Goal: Information Seeking & Learning: Learn about a topic

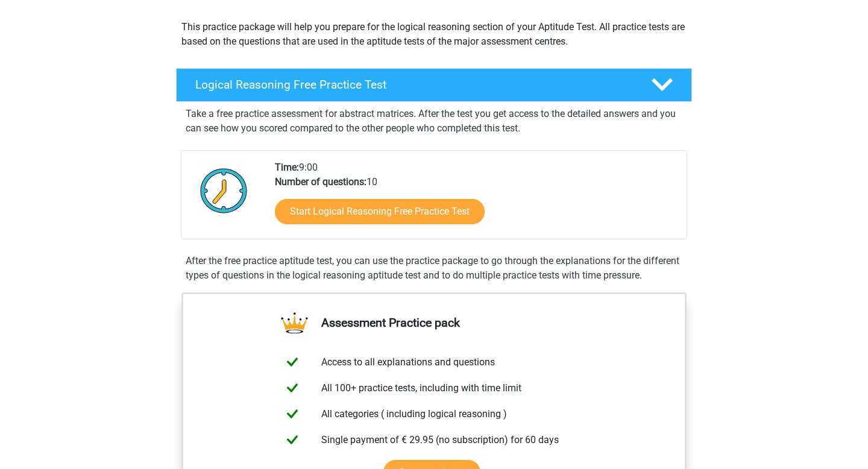
scroll to position [146, 0]
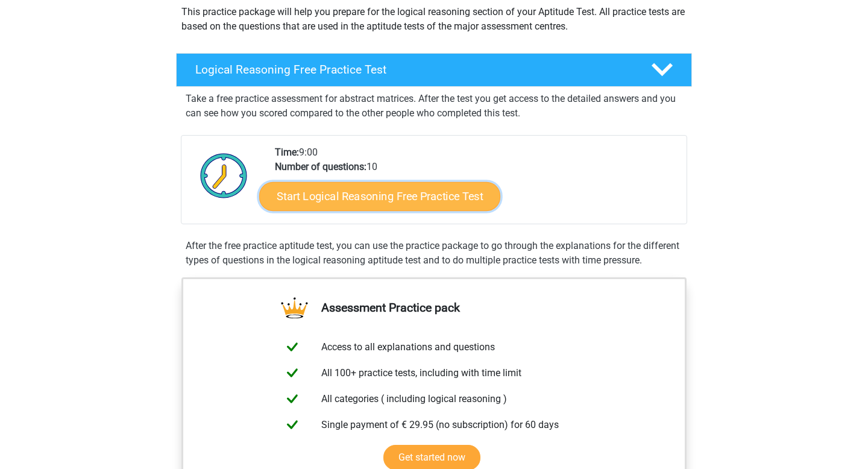
click at [340, 201] on link "Start Logical Reasoning Free Practice Test" at bounding box center [379, 195] width 241 height 29
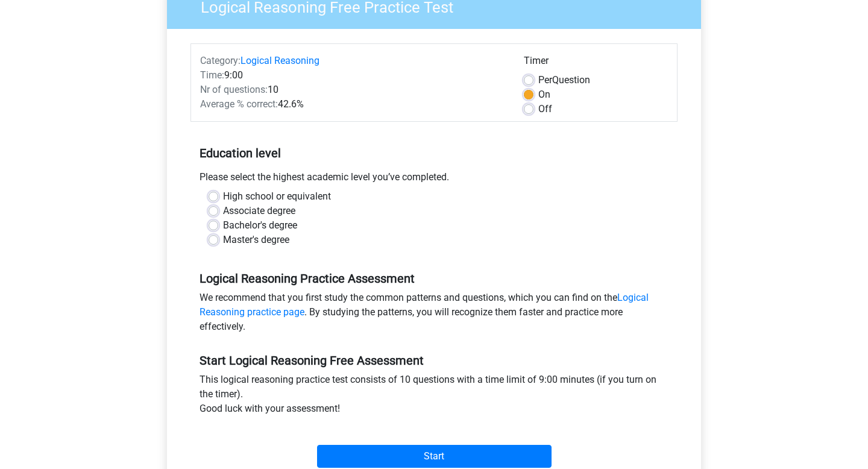
scroll to position [115, 0]
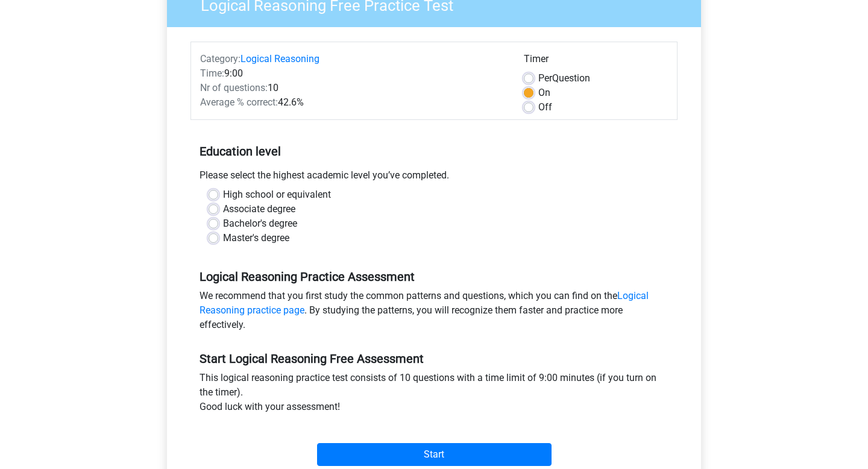
click at [267, 230] on label "Bachelor's degree" at bounding box center [260, 223] width 74 height 14
click at [218, 228] on input "Bachelor's degree" at bounding box center [214, 222] width 10 height 12
radio input "true"
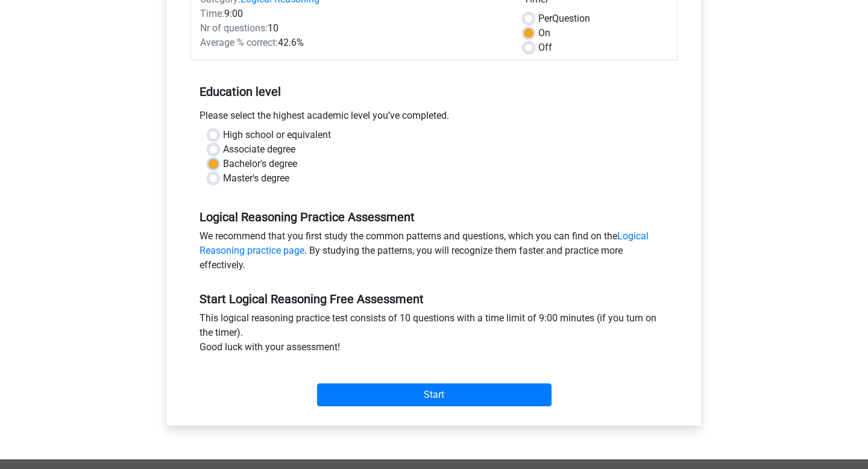
scroll to position [204, 0]
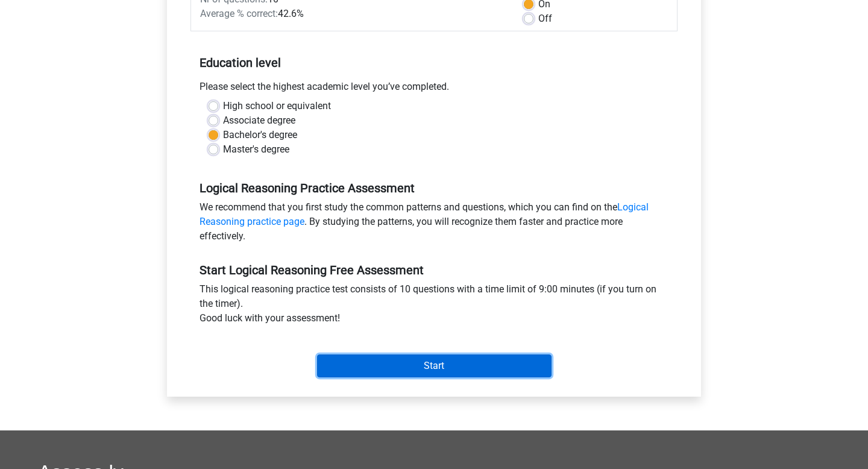
click at [401, 358] on input "Start" at bounding box center [434, 365] width 235 height 23
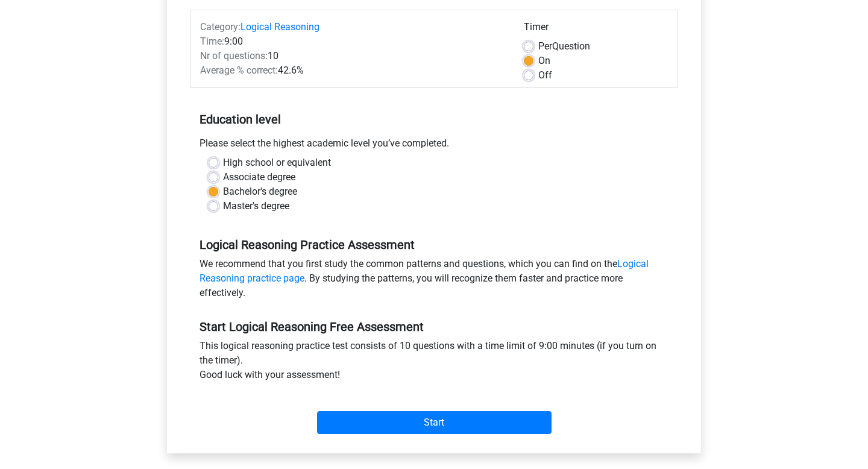
scroll to position [213, 0]
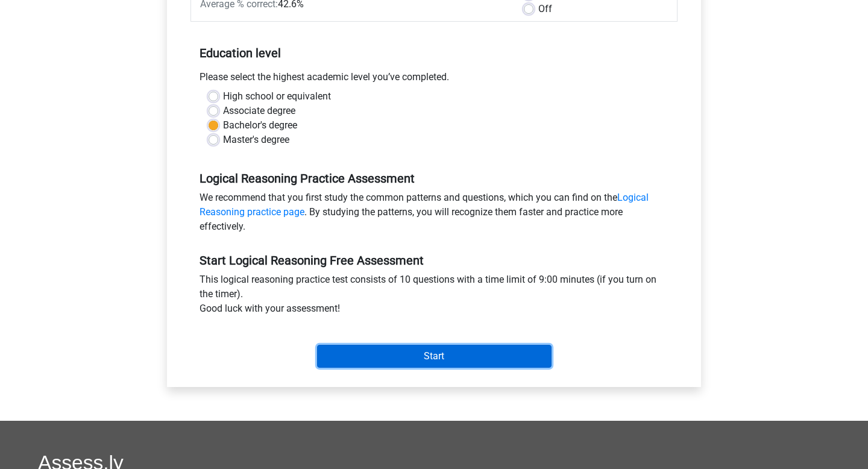
click at [348, 358] on input "Start" at bounding box center [434, 356] width 235 height 23
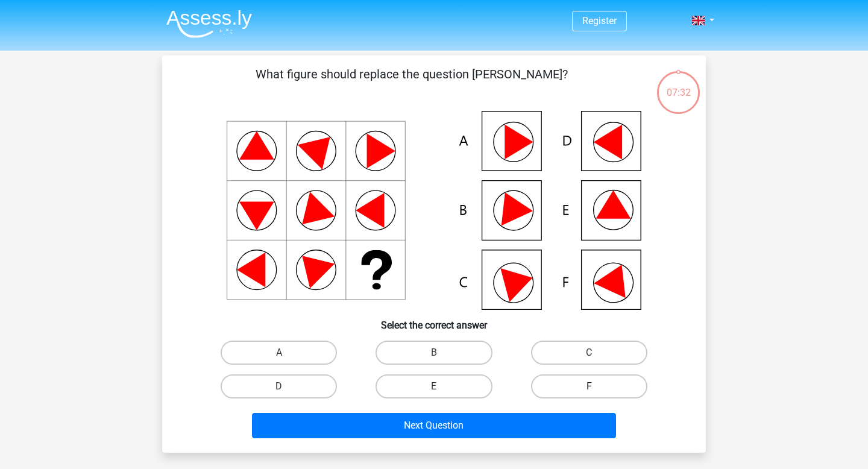
click at [579, 384] on label "F" at bounding box center [589, 386] width 116 height 24
click at [589, 386] on input "F" at bounding box center [593, 390] width 8 height 8
radio input "true"
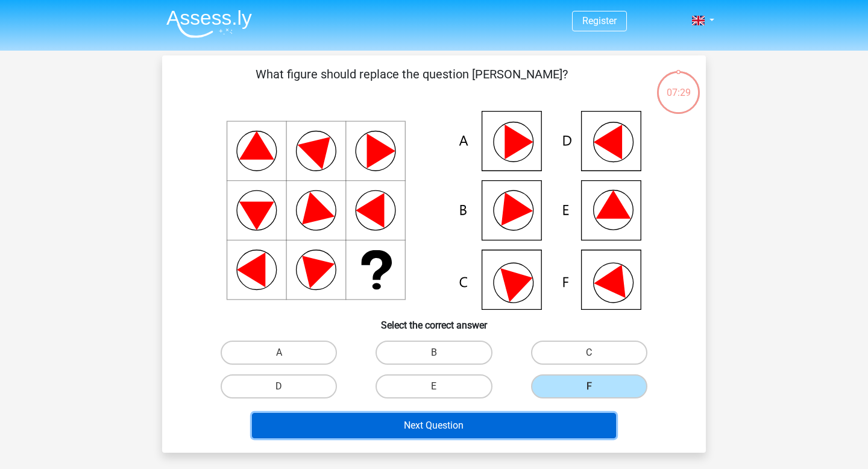
click at [578, 426] on button "Next Question" at bounding box center [434, 425] width 365 height 25
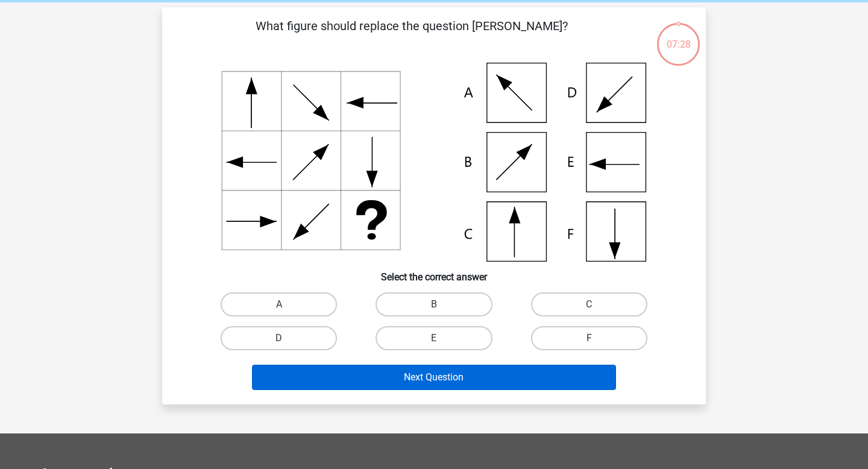
scroll to position [55, 0]
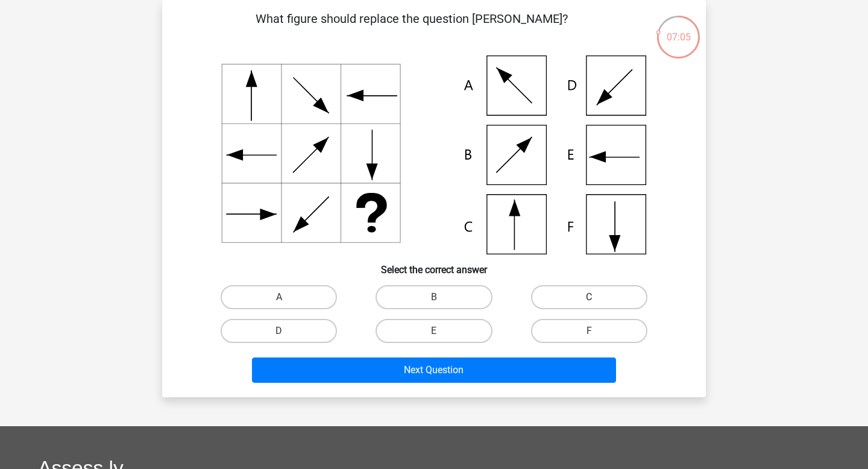
click at [575, 304] on label "C" at bounding box center [589, 297] width 116 height 24
click at [589, 304] on input "C" at bounding box center [593, 301] width 8 height 8
radio input "true"
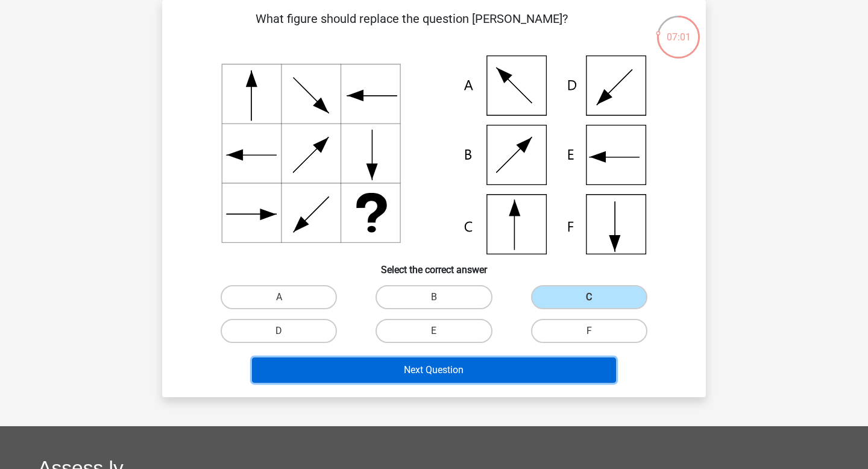
click at [511, 377] on button "Next Question" at bounding box center [434, 369] width 365 height 25
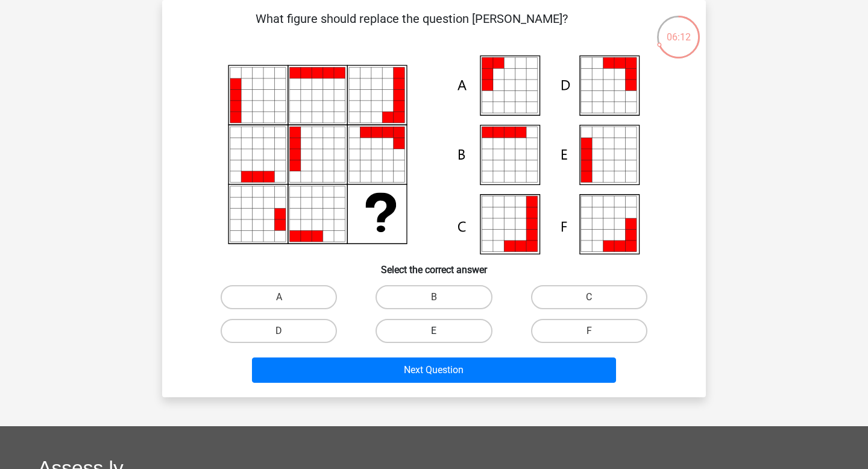
click at [455, 326] on label "E" at bounding box center [434, 331] width 116 height 24
click at [442, 331] on input "E" at bounding box center [438, 335] width 8 height 8
radio input "true"
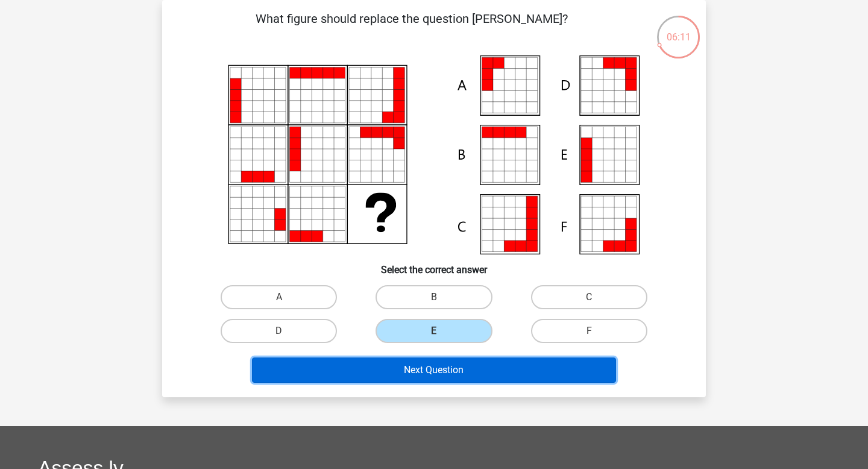
click at [454, 371] on button "Next Question" at bounding box center [434, 369] width 365 height 25
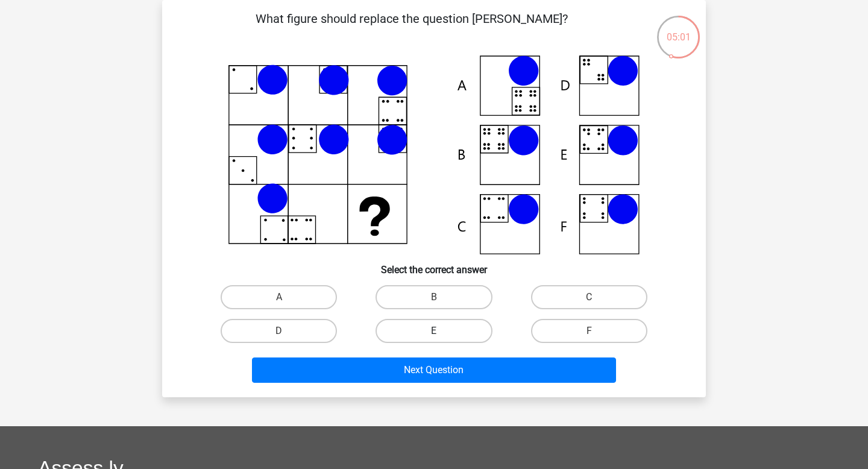
click at [445, 330] on label "E" at bounding box center [434, 331] width 116 height 24
click at [442, 331] on input "E" at bounding box center [438, 335] width 8 height 8
radio input "true"
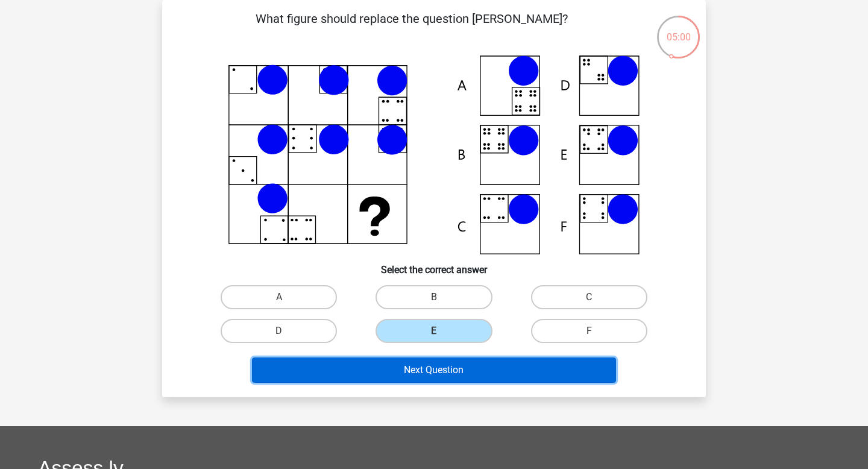
click at [461, 370] on button "Next Question" at bounding box center [434, 369] width 365 height 25
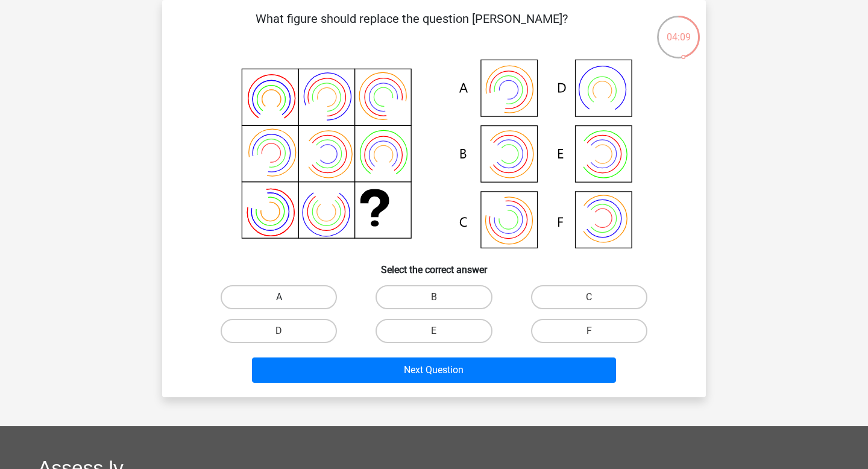
click at [297, 296] on label "A" at bounding box center [279, 297] width 116 height 24
click at [287, 297] on input "A" at bounding box center [283, 301] width 8 height 8
radio input "true"
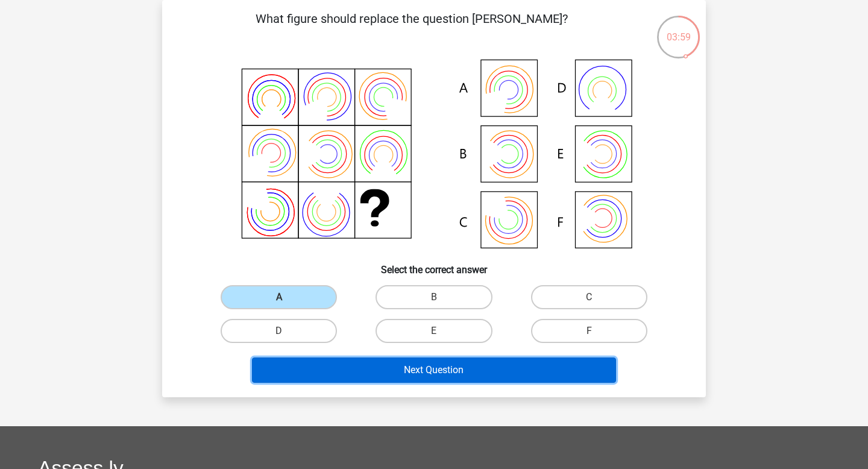
click at [379, 368] on button "Next Question" at bounding box center [434, 369] width 365 height 25
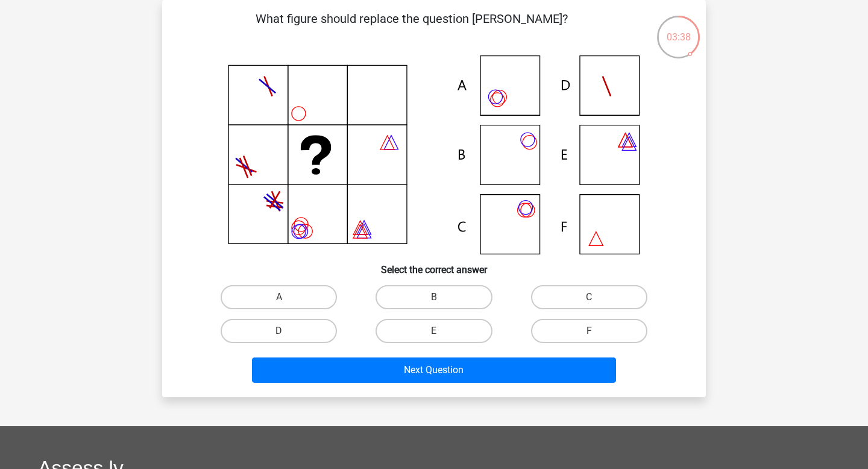
click at [440, 334] on input "E" at bounding box center [438, 335] width 8 height 8
radio input "true"
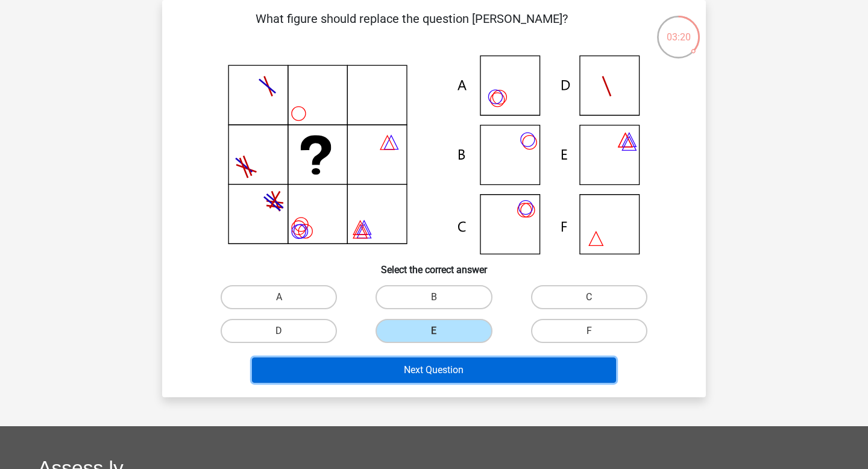
click at [477, 375] on button "Next Question" at bounding box center [434, 369] width 365 height 25
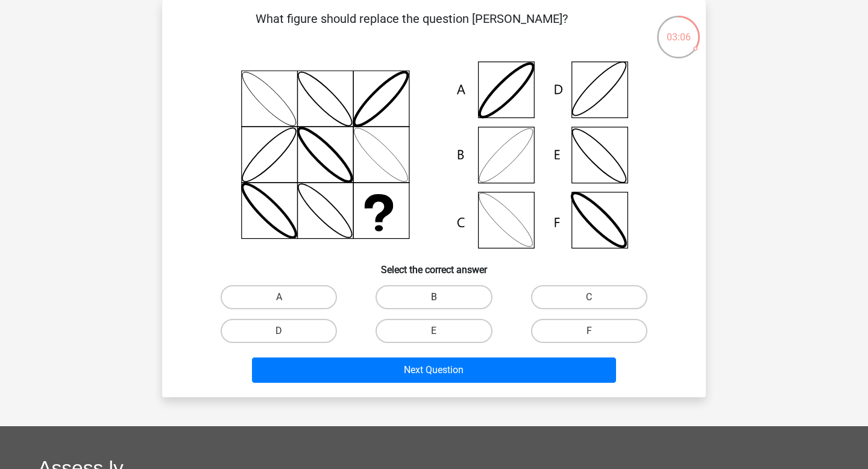
click at [456, 289] on label "B" at bounding box center [434, 297] width 116 height 24
click at [442, 297] on input "B" at bounding box center [438, 301] width 8 height 8
radio input "true"
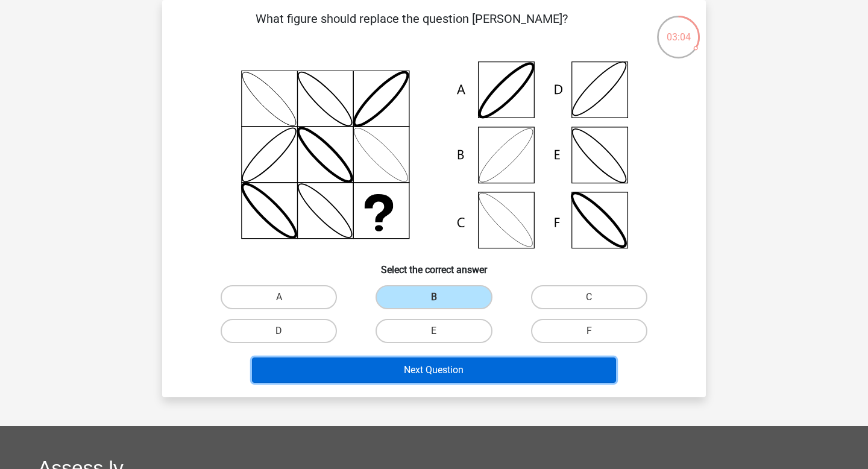
click at [470, 377] on button "Next Question" at bounding box center [434, 369] width 365 height 25
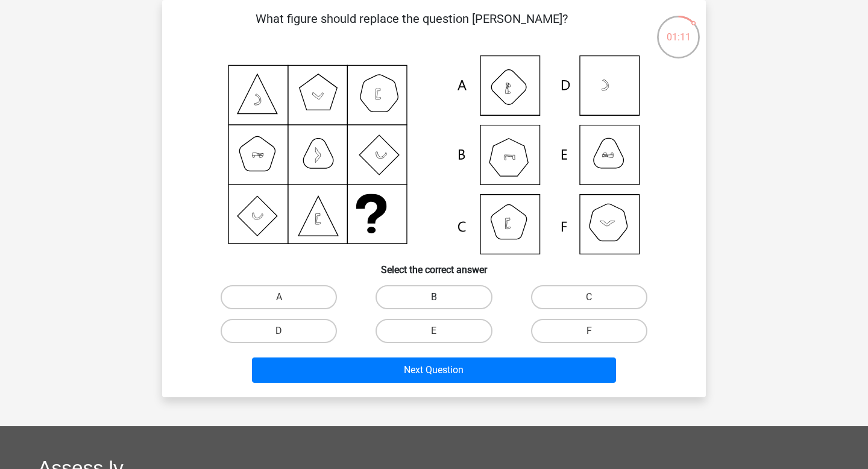
click at [482, 296] on label "B" at bounding box center [434, 297] width 116 height 24
click at [442, 297] on input "B" at bounding box center [438, 301] width 8 height 8
radio input "true"
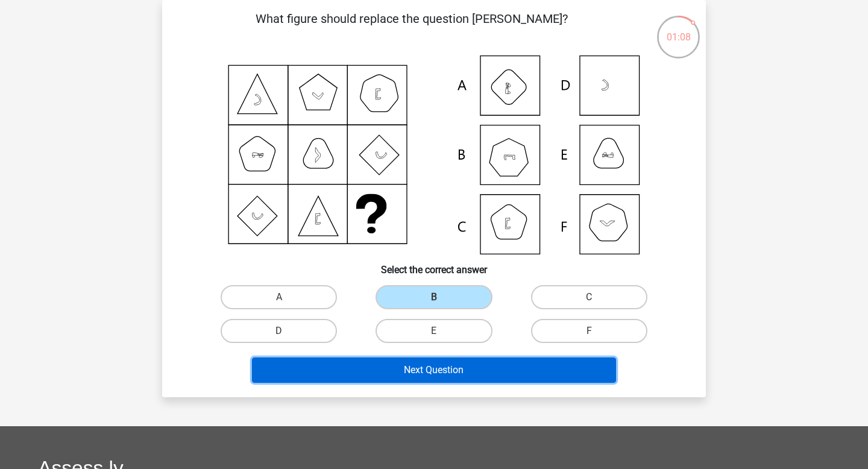
click at [489, 368] on button "Next Question" at bounding box center [434, 369] width 365 height 25
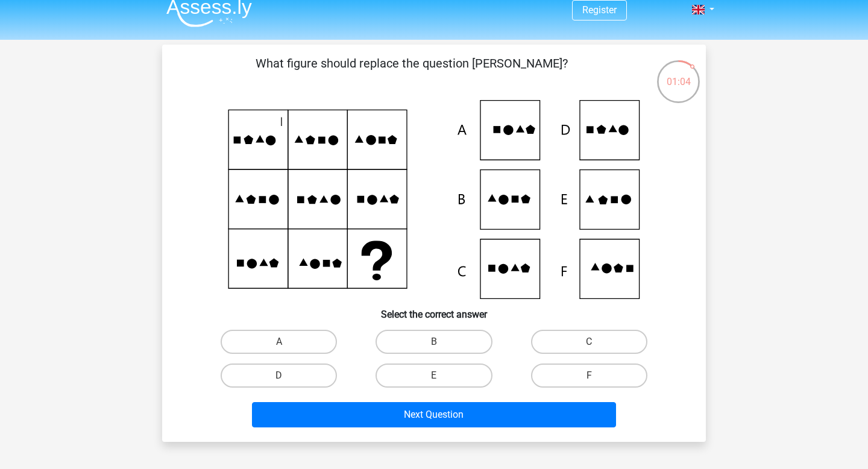
scroll to position [34, 0]
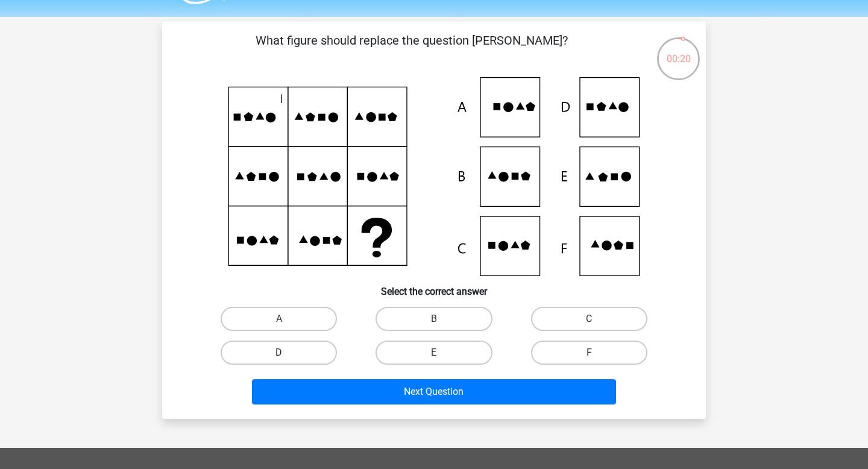
click at [315, 346] on label "D" at bounding box center [279, 353] width 116 height 24
click at [287, 353] on input "D" at bounding box center [283, 357] width 8 height 8
radio input "true"
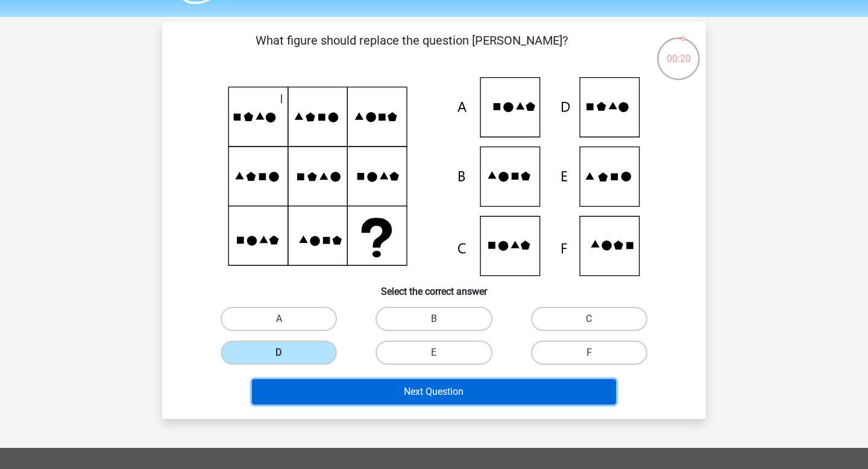
click at [374, 397] on button "Next Question" at bounding box center [434, 391] width 365 height 25
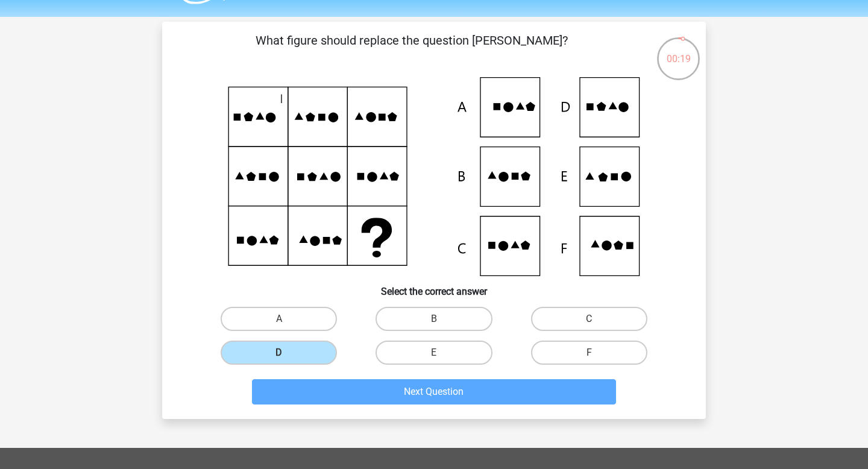
scroll to position [55, 0]
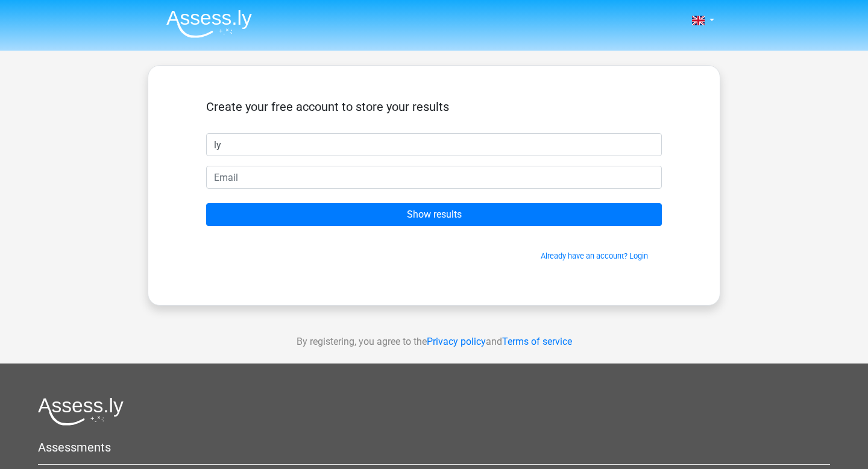
type input "ly"
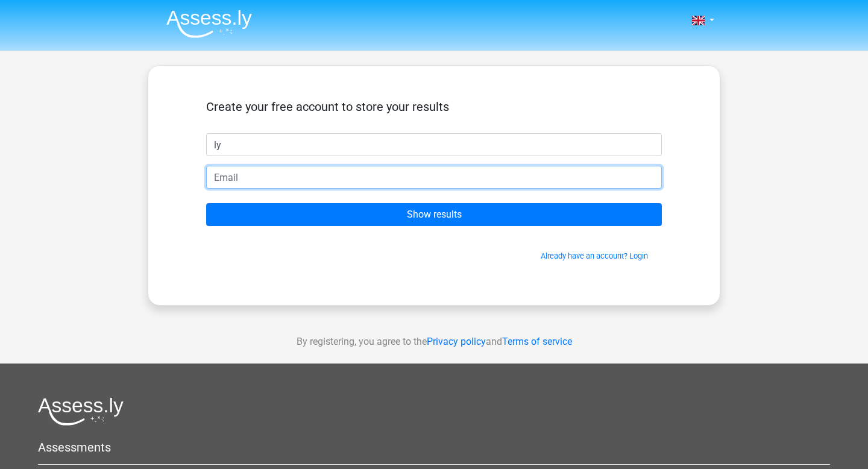
click at [370, 183] on input "email" at bounding box center [434, 177] width 456 height 23
type input "[EMAIL_ADDRESS][DOMAIN_NAME]"
click at [206, 203] on input "Show results" at bounding box center [434, 214] width 456 height 23
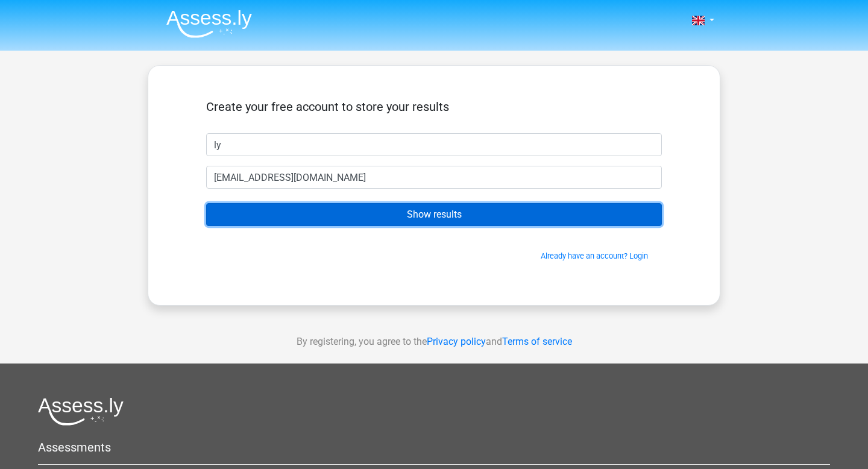
click at [427, 214] on input "Show results" at bounding box center [434, 214] width 456 height 23
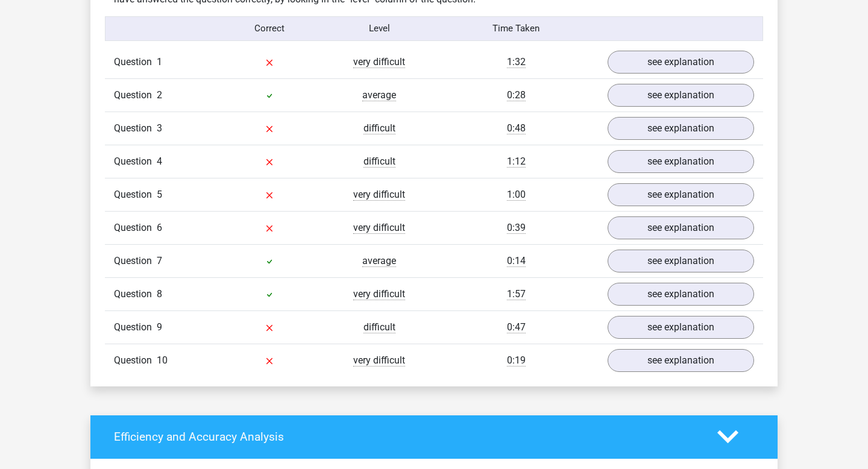
scroll to position [963, 0]
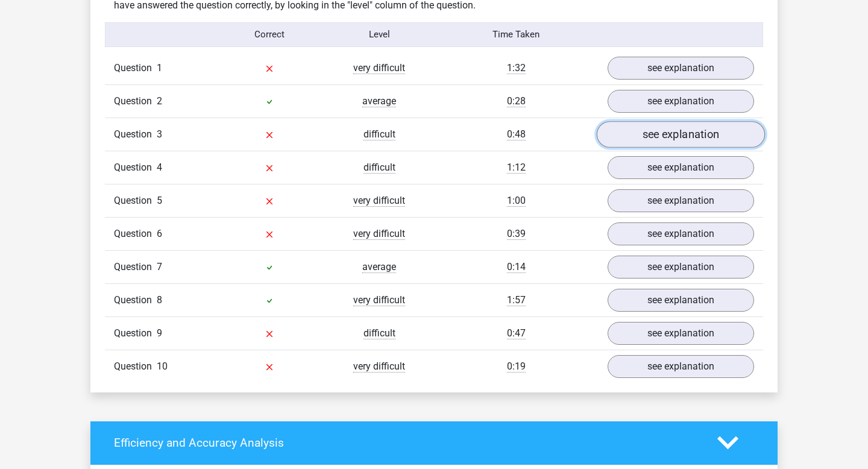
click at [652, 137] on link "see explanation" at bounding box center [681, 134] width 168 height 27
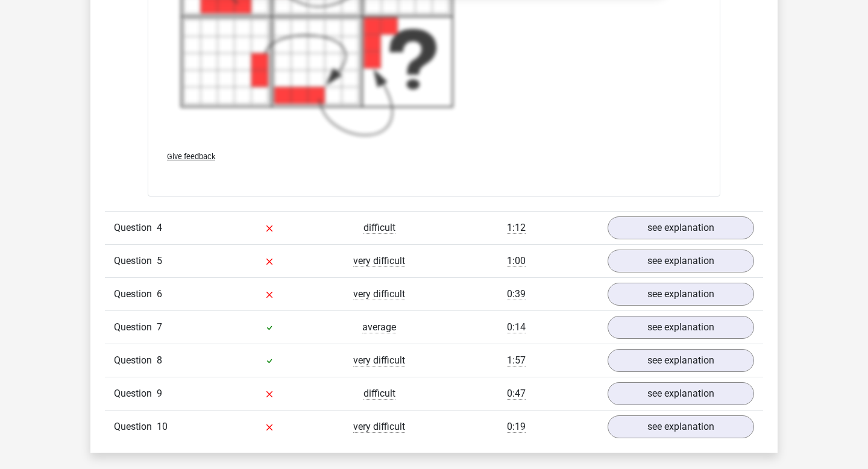
scroll to position [1799, 0]
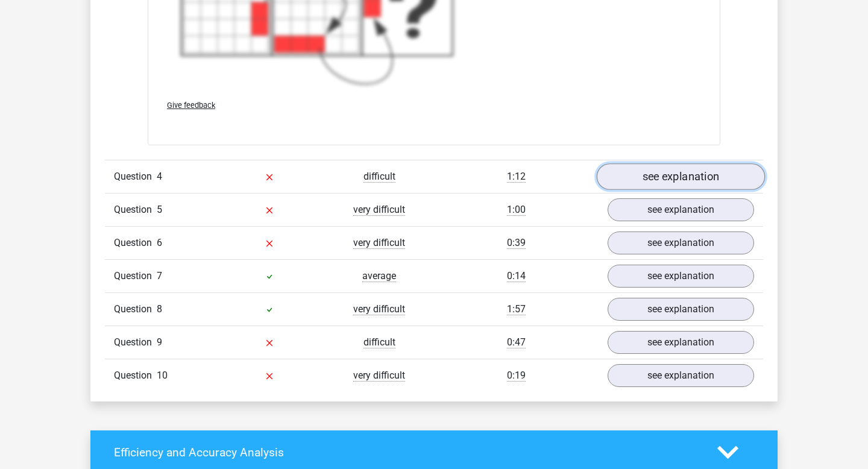
click at [664, 181] on link "see explanation" at bounding box center [681, 176] width 168 height 27
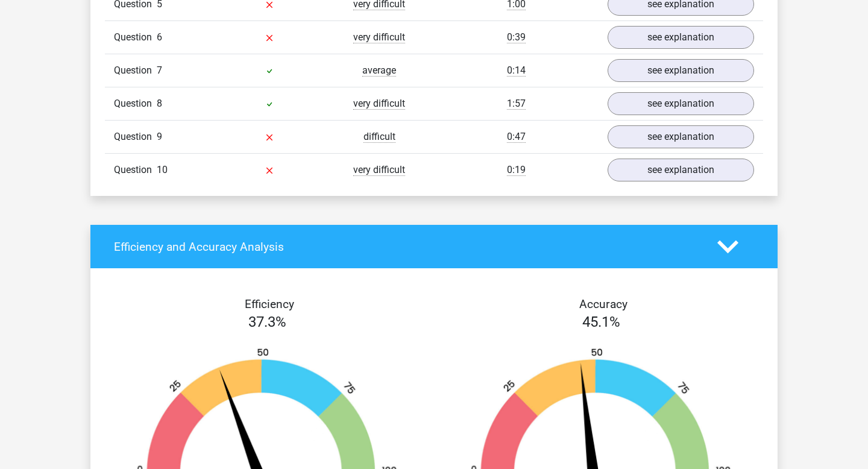
scroll to position [2354, 0]
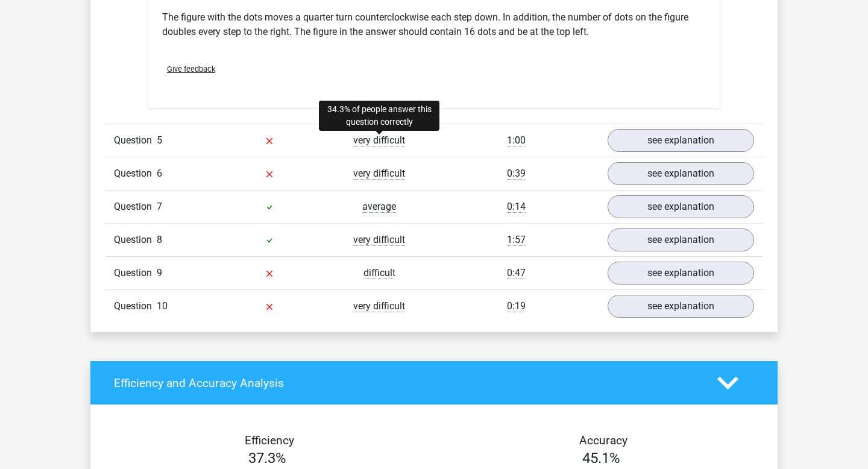
click at [385, 140] on span "very difficult" at bounding box center [379, 140] width 52 height 12
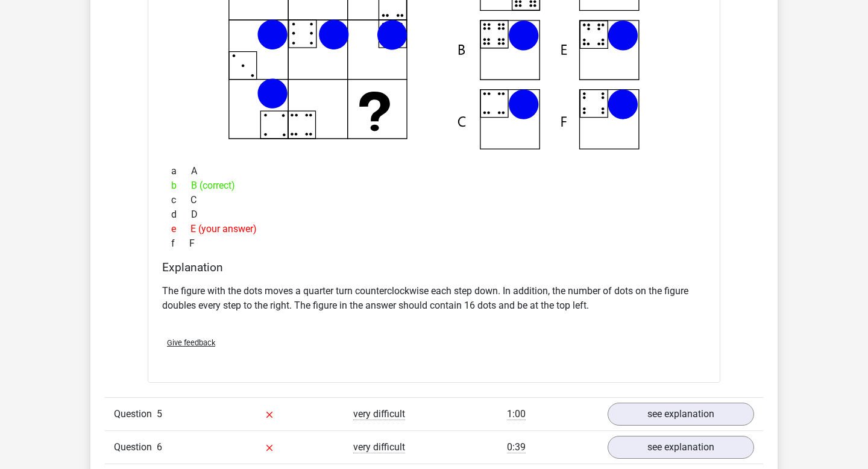
scroll to position [2328, 0]
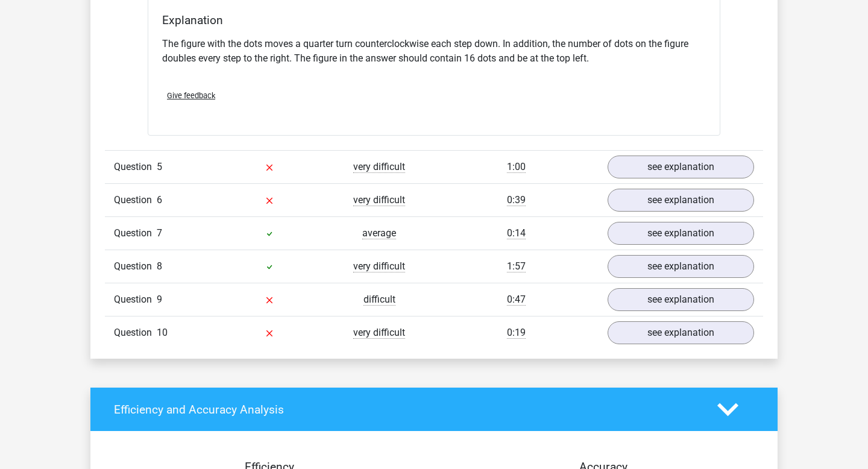
click at [387, 172] on span "very difficult" at bounding box center [379, 167] width 52 height 12
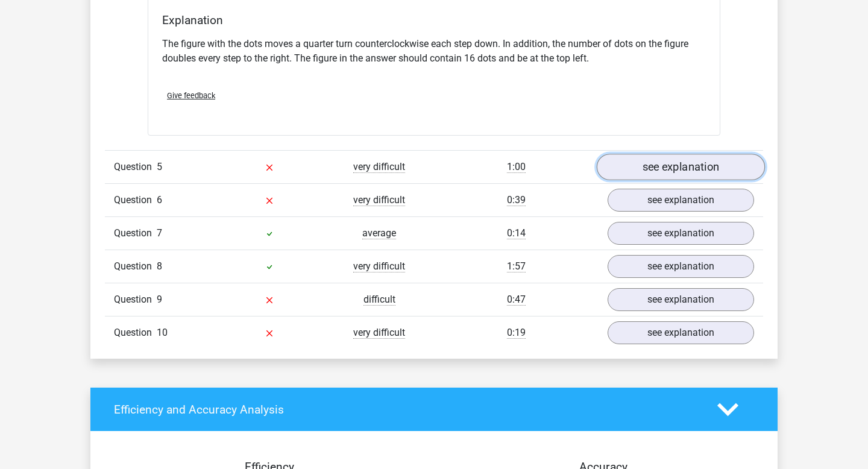
click at [658, 171] on link "see explanation" at bounding box center [681, 167] width 168 height 27
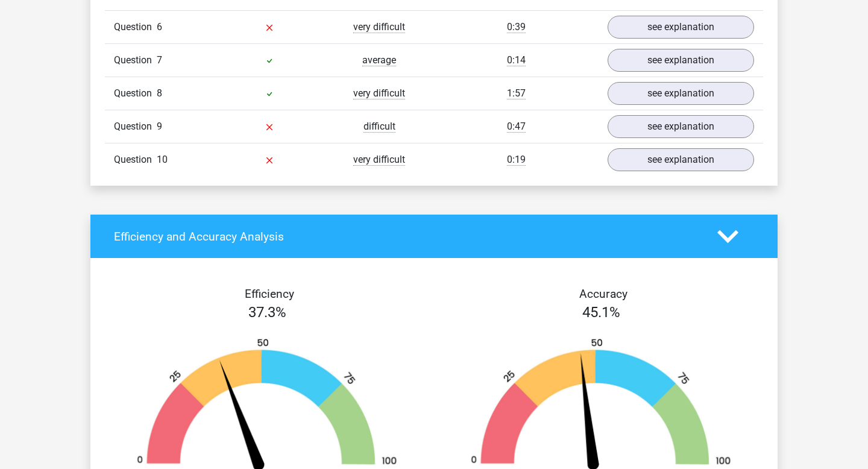
scroll to position [3158, 0]
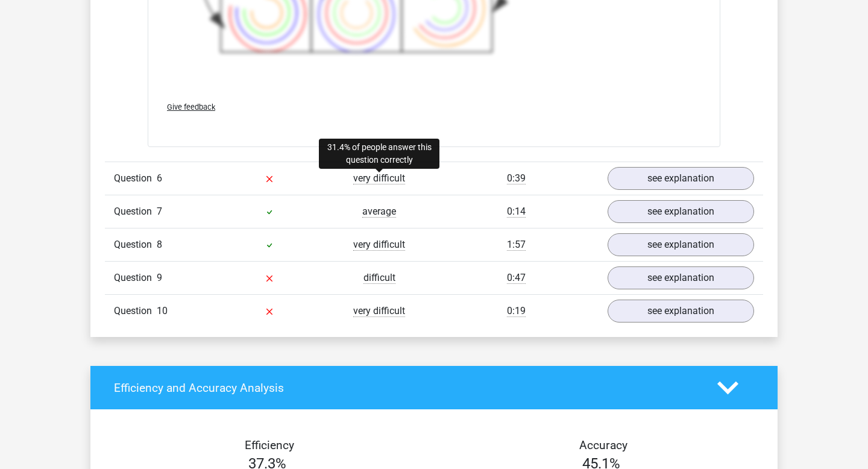
click at [379, 175] on span "very difficult" at bounding box center [379, 178] width 52 height 12
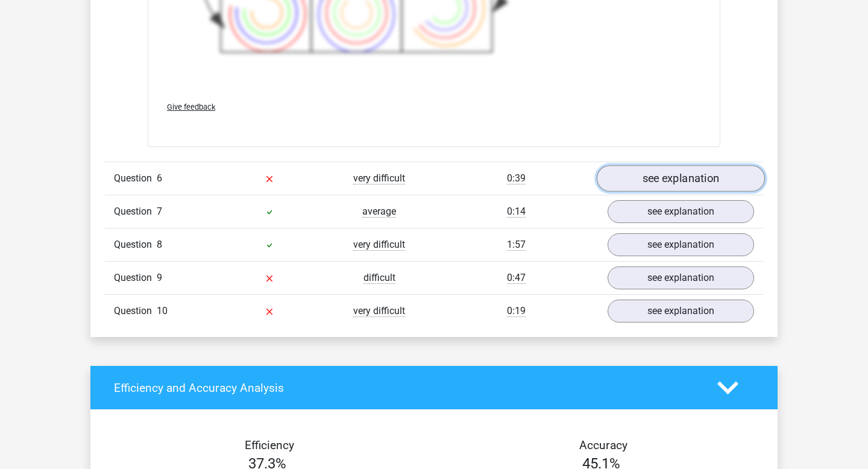
click at [668, 174] on link "see explanation" at bounding box center [681, 179] width 168 height 27
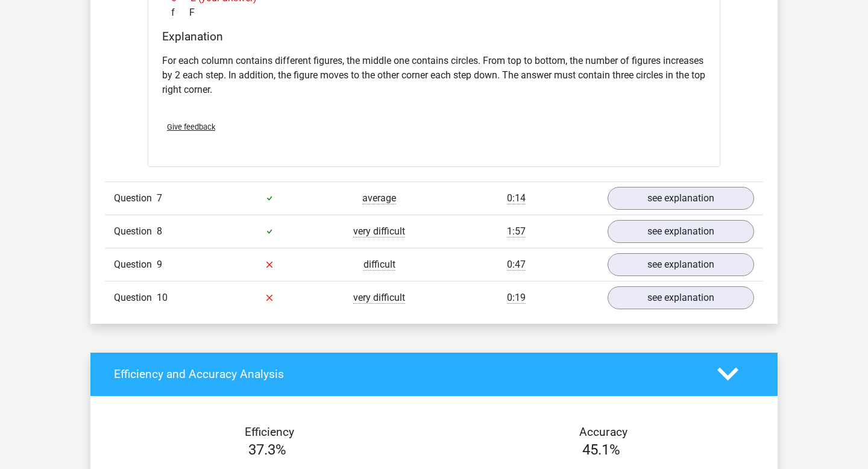
scroll to position [3664, 0]
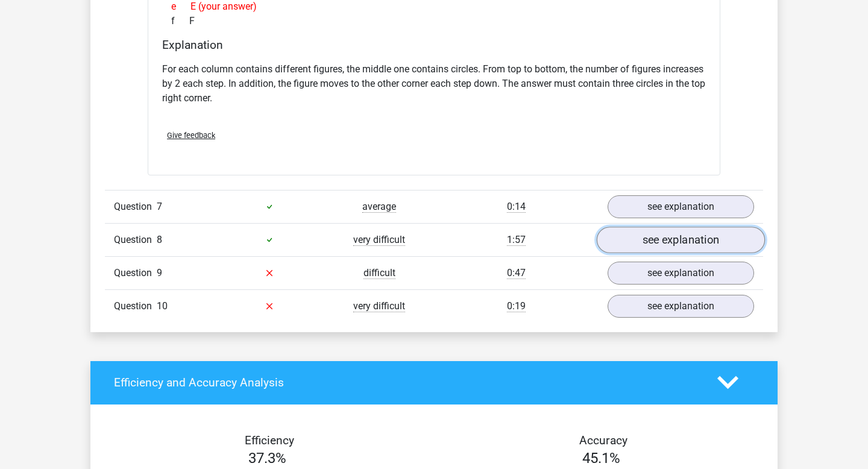
click at [631, 241] on link "see explanation" at bounding box center [681, 240] width 168 height 27
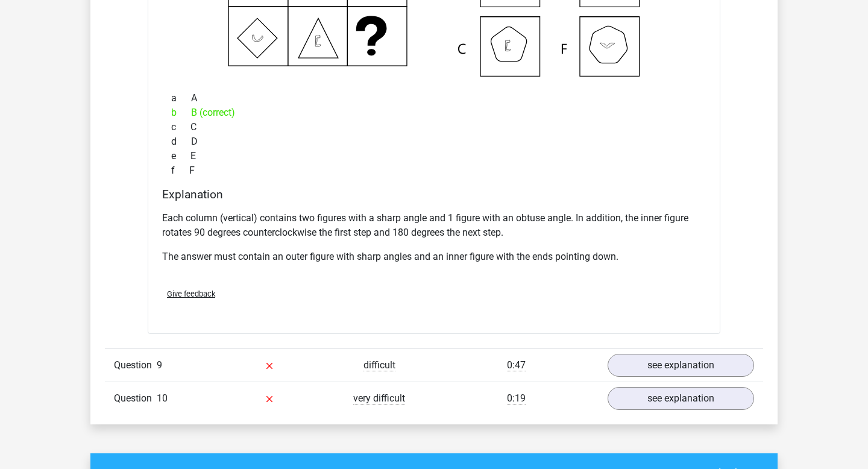
scroll to position [4158, 0]
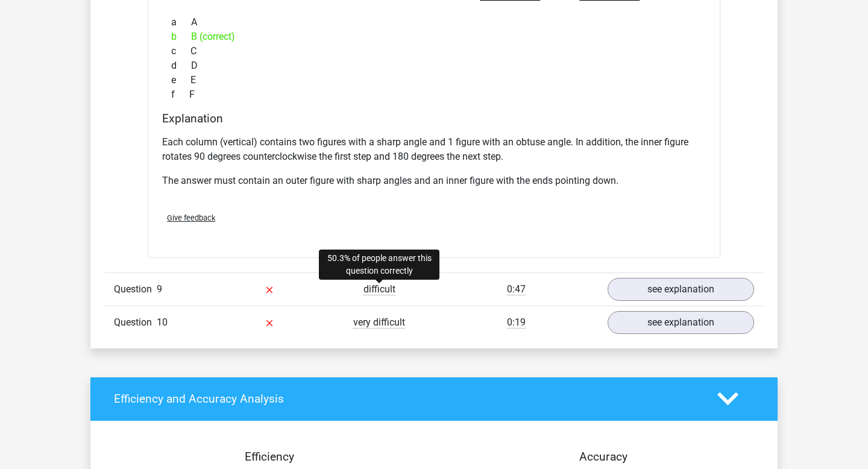
click at [384, 292] on span "difficult" at bounding box center [380, 289] width 32 height 12
click at [267, 288] on icon at bounding box center [270, 290] width 10 height 10
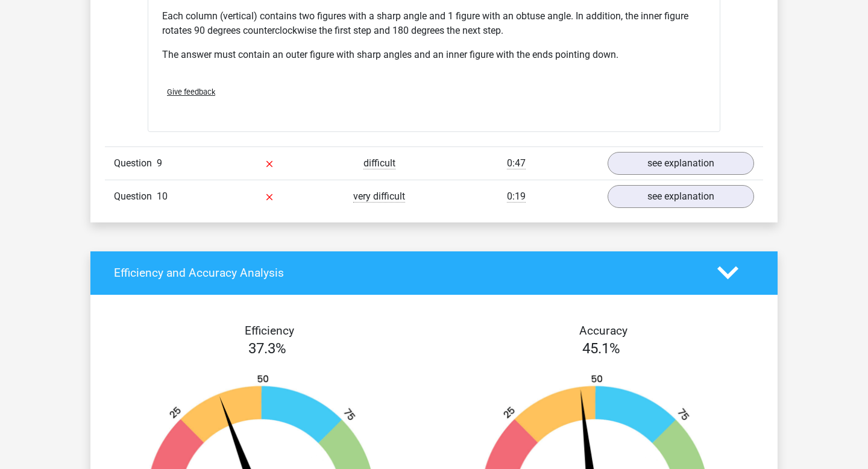
scroll to position [4437, 0]
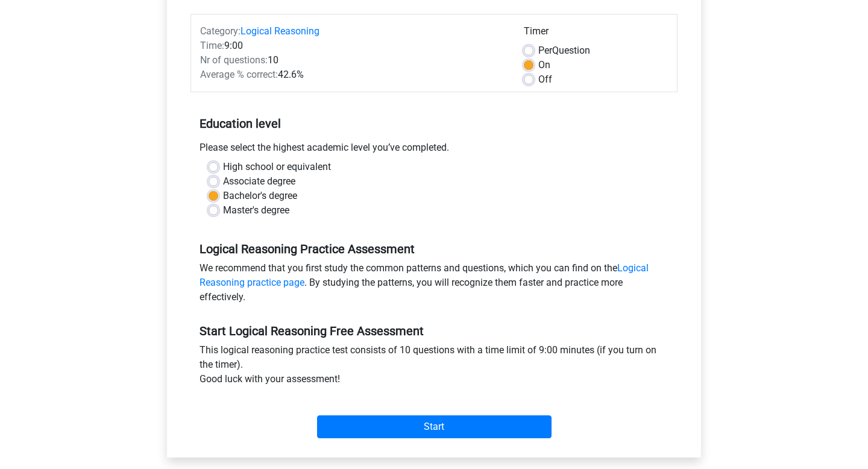
scroll to position [157, 0]
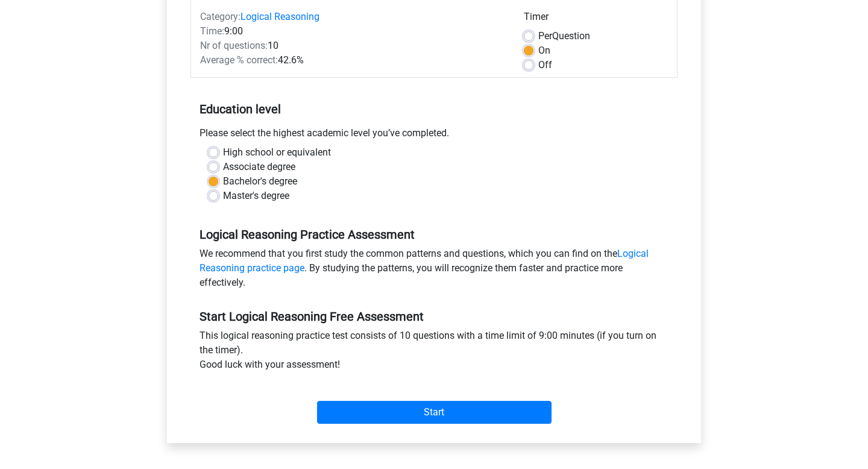
click at [419, 391] on div "Start" at bounding box center [433, 403] width 487 height 42
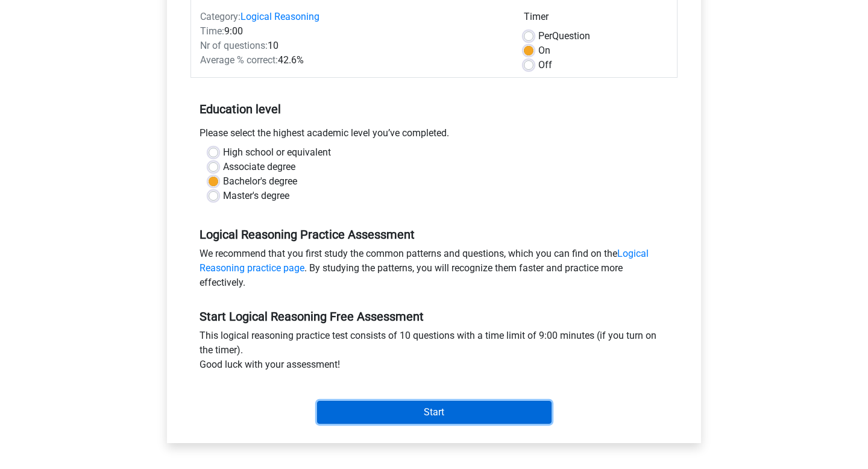
click at [420, 405] on input "Start" at bounding box center [434, 412] width 235 height 23
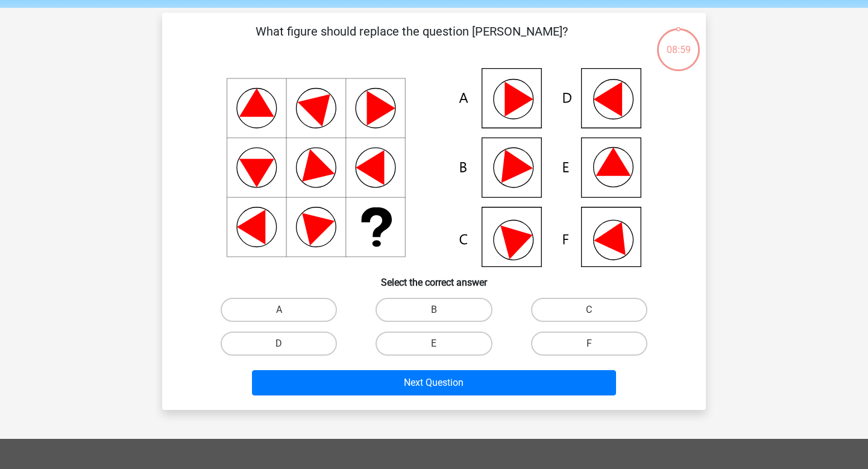
scroll to position [53, 0]
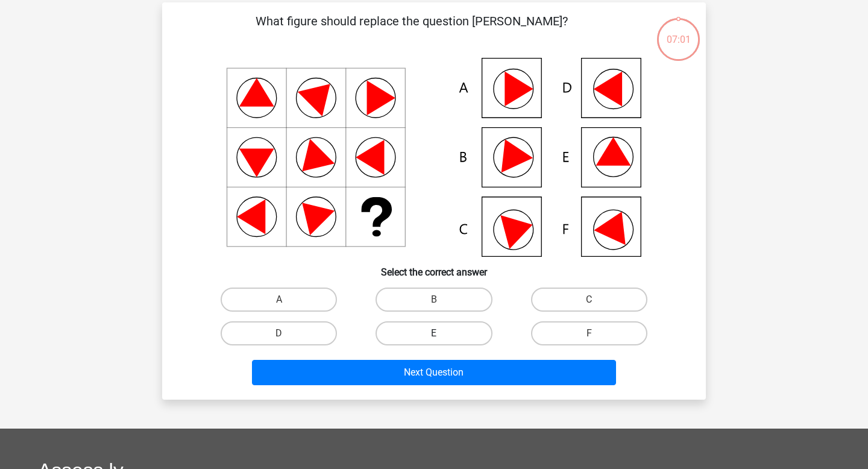
click at [452, 339] on label "E" at bounding box center [434, 333] width 116 height 24
click at [442, 339] on input "E" at bounding box center [438, 337] width 8 height 8
radio input "true"
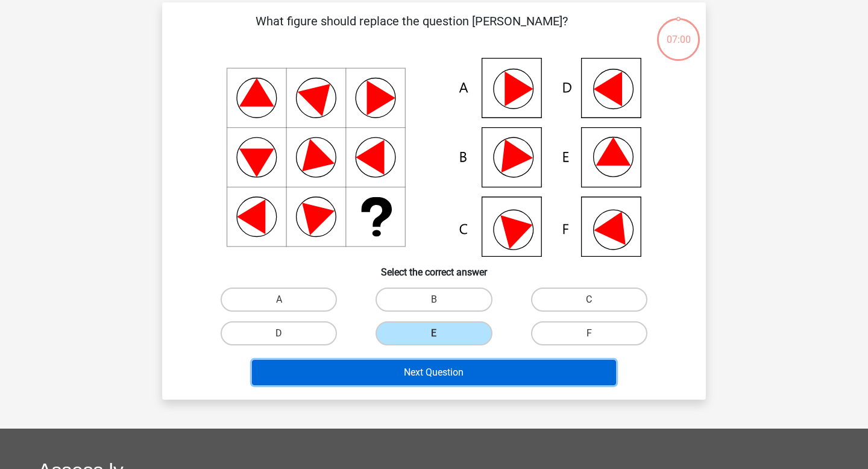
click at [456, 378] on button "Next Question" at bounding box center [434, 372] width 365 height 25
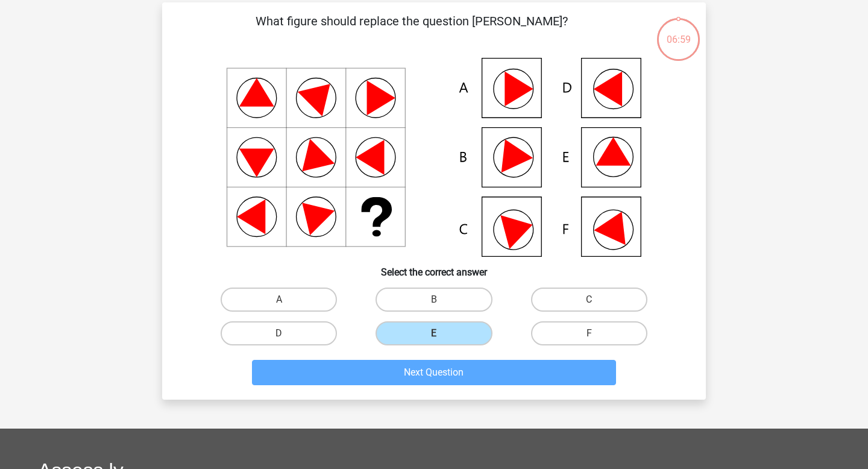
scroll to position [55, 0]
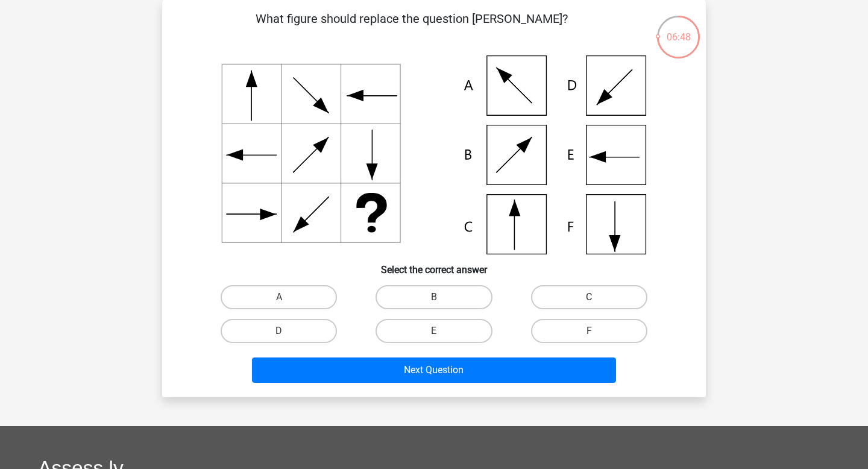
click at [571, 300] on label "C" at bounding box center [589, 297] width 116 height 24
click at [589, 300] on input "C" at bounding box center [593, 301] width 8 height 8
radio input "true"
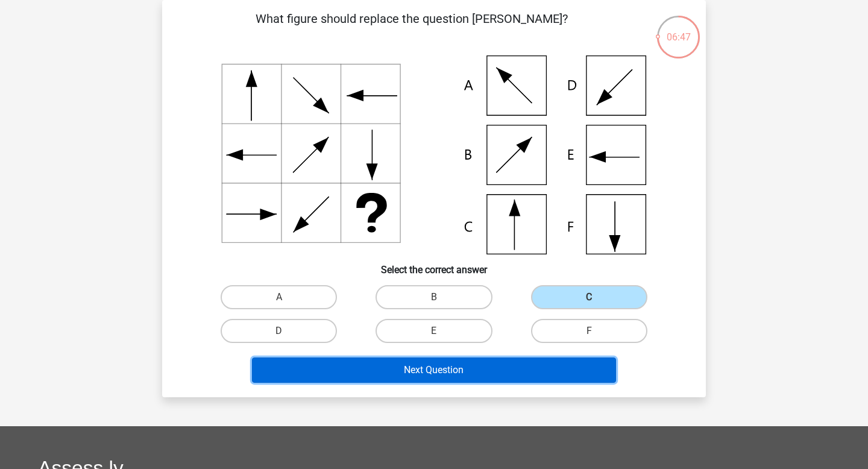
click at [504, 372] on button "Next Question" at bounding box center [434, 369] width 365 height 25
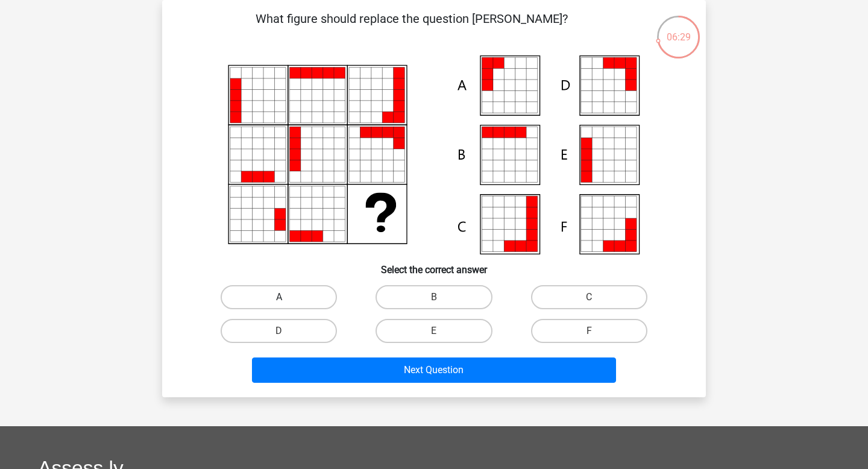
click at [330, 292] on label "A" at bounding box center [279, 297] width 116 height 24
click at [287, 297] on input "A" at bounding box center [283, 301] width 8 height 8
radio input "true"
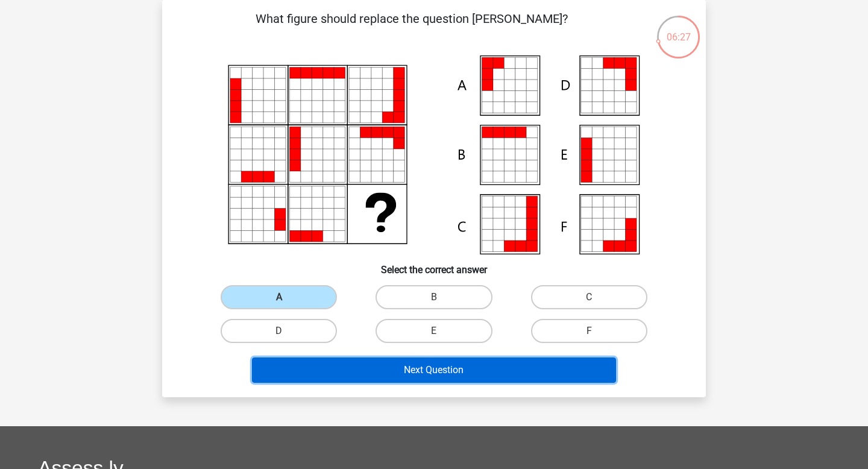
click at [353, 372] on button "Next Question" at bounding box center [434, 369] width 365 height 25
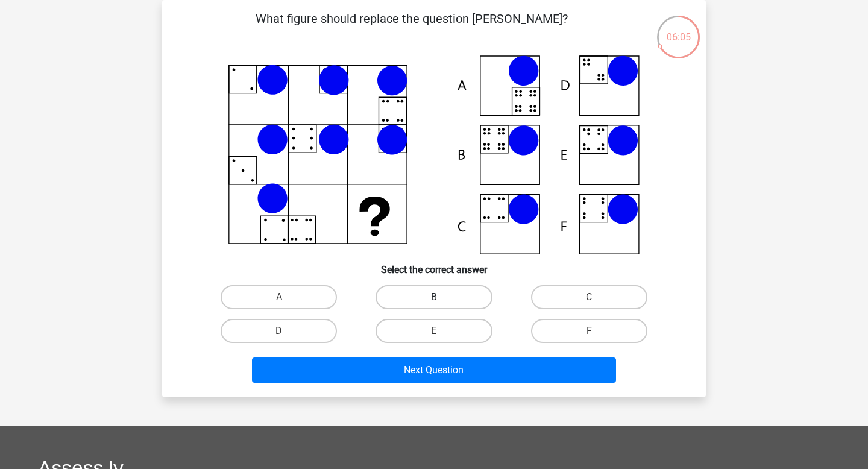
click at [411, 298] on label "B" at bounding box center [434, 297] width 116 height 24
click at [434, 298] on input "B" at bounding box center [438, 301] width 8 height 8
radio input "true"
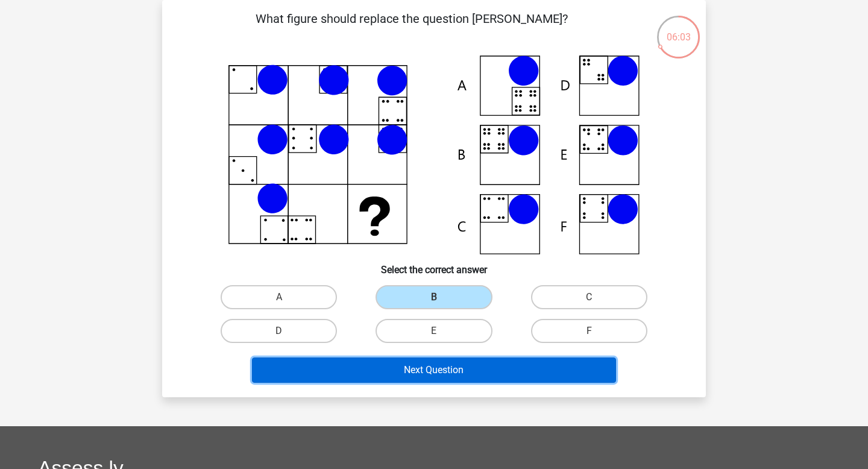
click at [435, 373] on button "Next Question" at bounding box center [434, 369] width 365 height 25
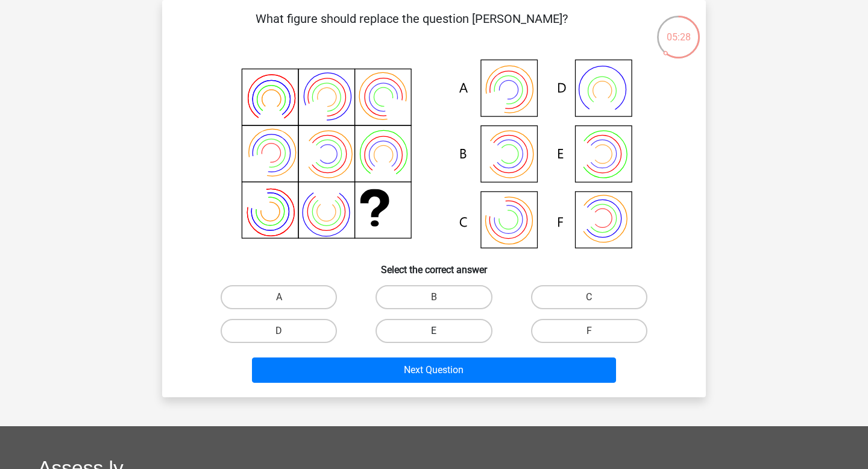
click at [464, 324] on label "E" at bounding box center [434, 331] width 116 height 24
click at [442, 331] on input "E" at bounding box center [438, 335] width 8 height 8
radio input "true"
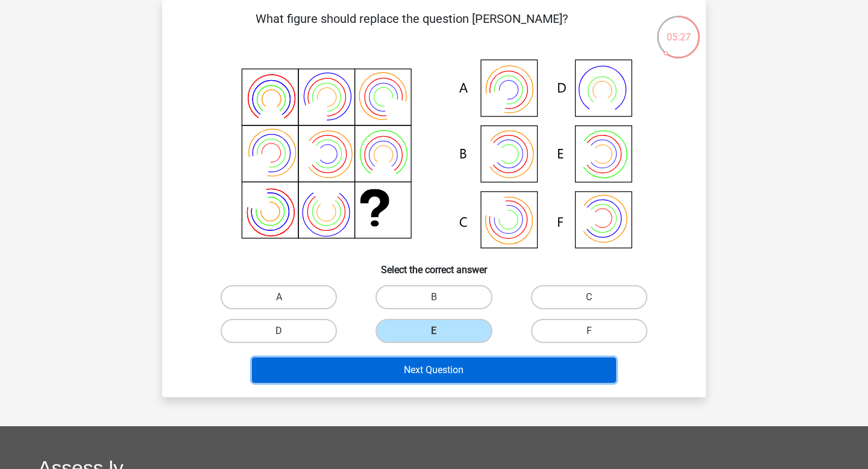
click at [490, 368] on button "Next Question" at bounding box center [434, 369] width 365 height 25
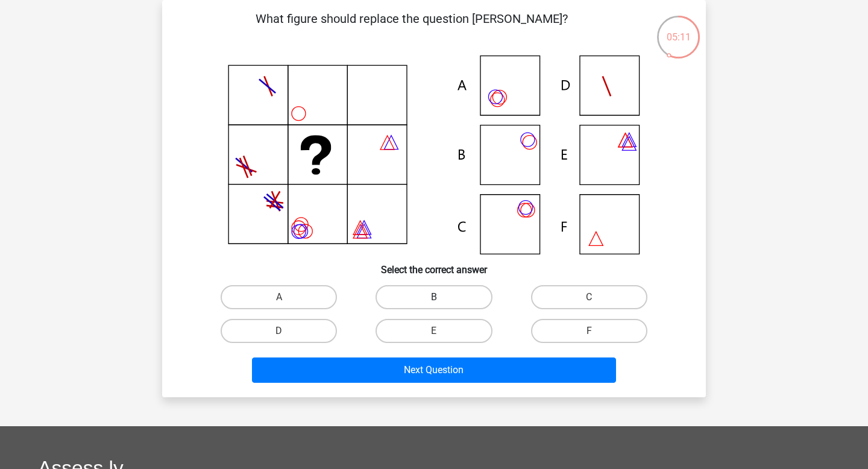
click at [426, 294] on label "B" at bounding box center [434, 297] width 116 height 24
click at [434, 297] on input "B" at bounding box center [438, 301] width 8 height 8
radio input "true"
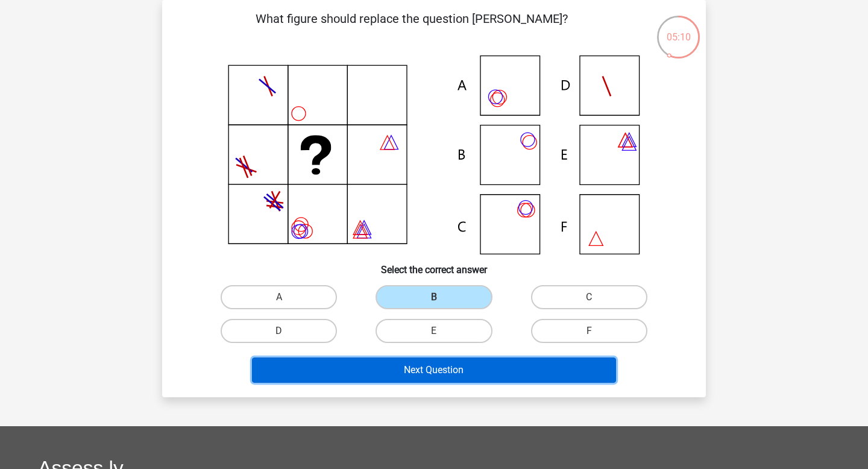
click at [432, 364] on button "Next Question" at bounding box center [434, 369] width 365 height 25
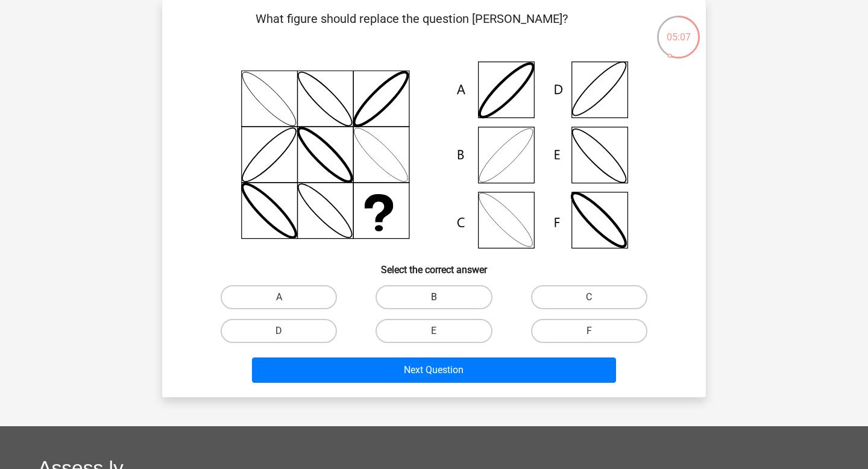
click at [427, 308] on label "B" at bounding box center [434, 297] width 116 height 24
click at [434, 305] on input "B" at bounding box center [438, 301] width 8 height 8
radio input "true"
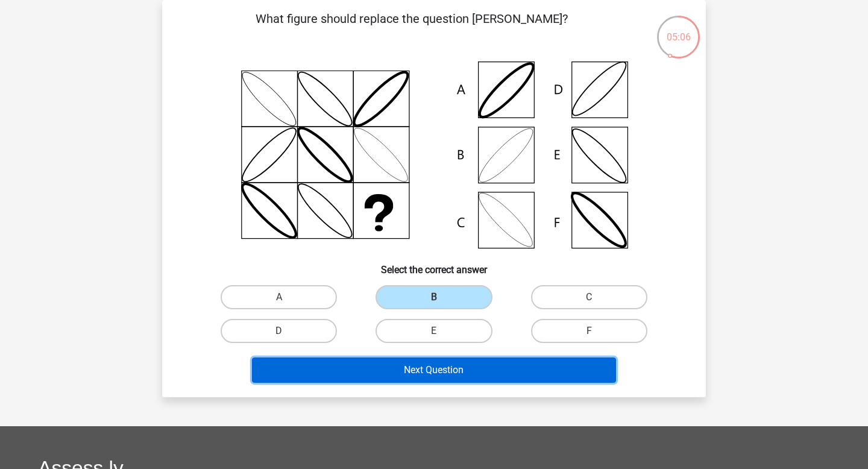
click at [459, 370] on button "Next Question" at bounding box center [434, 369] width 365 height 25
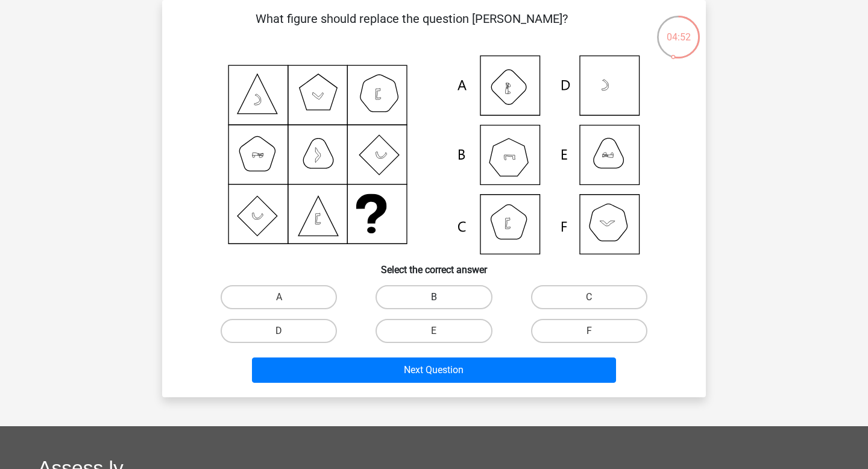
click at [470, 295] on label "B" at bounding box center [434, 297] width 116 height 24
click at [442, 297] on input "B" at bounding box center [438, 301] width 8 height 8
radio input "true"
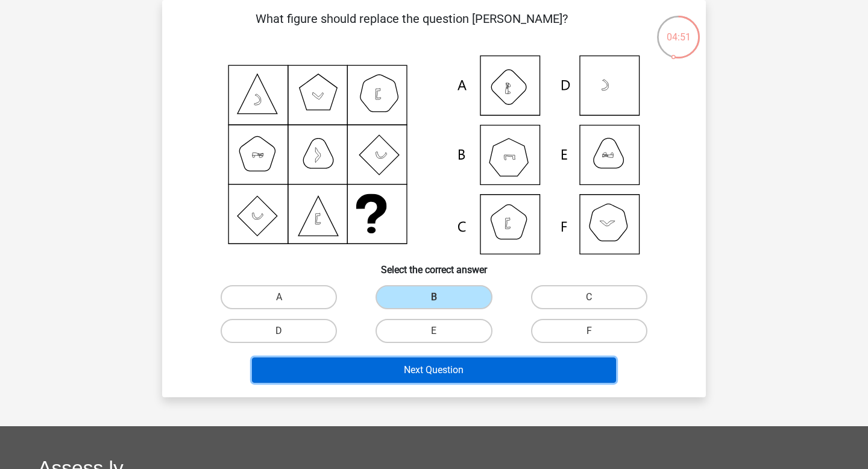
click at [468, 377] on button "Next Question" at bounding box center [434, 369] width 365 height 25
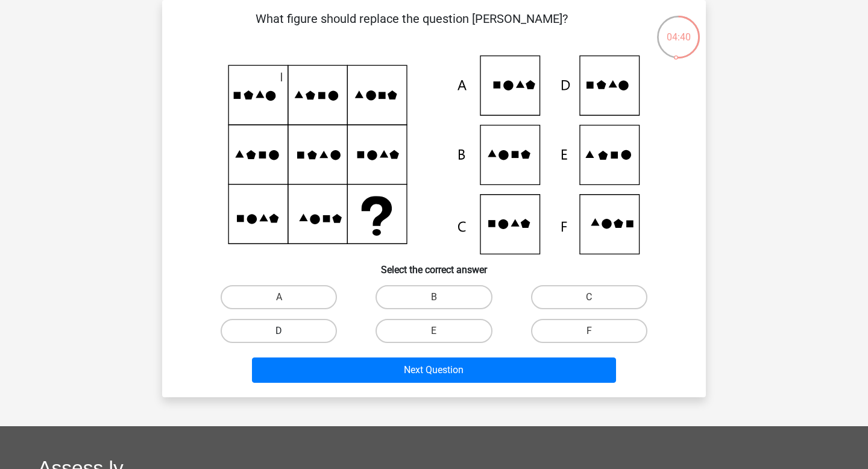
click at [313, 330] on label "D" at bounding box center [279, 331] width 116 height 24
click at [287, 331] on input "D" at bounding box center [283, 335] width 8 height 8
radio input "true"
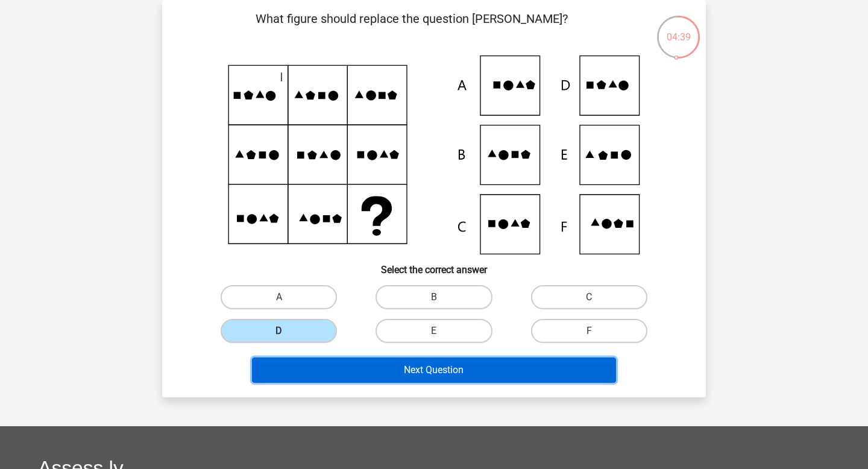
click at [353, 368] on button "Next Question" at bounding box center [434, 369] width 365 height 25
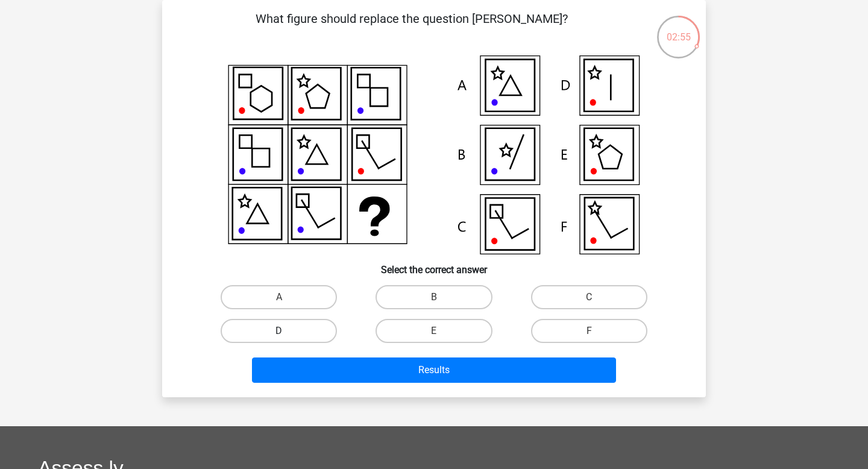
click at [326, 329] on label "D" at bounding box center [279, 331] width 116 height 24
click at [287, 331] on input "D" at bounding box center [283, 335] width 8 height 8
radio input "true"
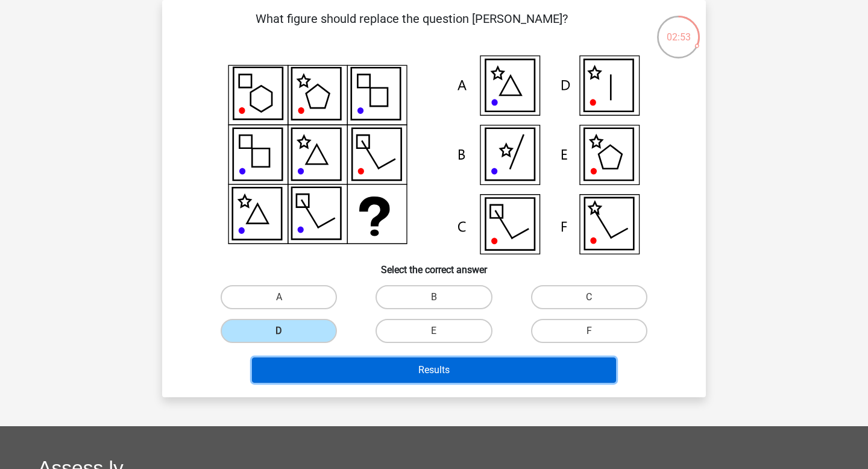
click at [408, 370] on button "Results" at bounding box center [434, 369] width 365 height 25
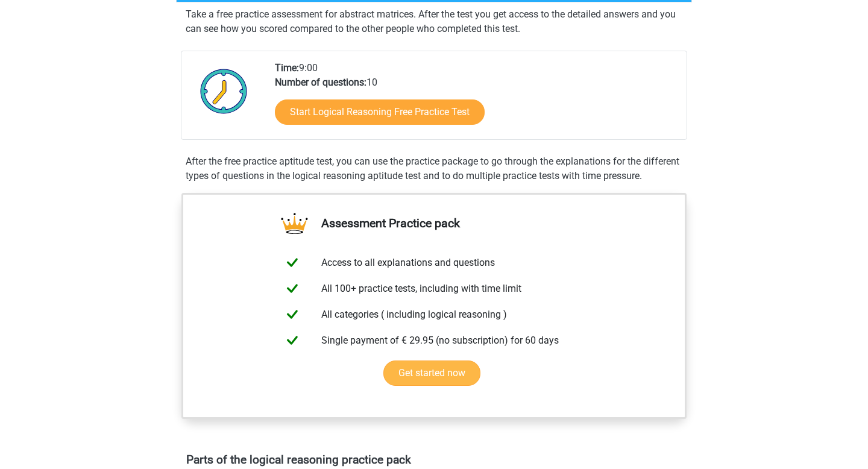
scroll to position [722, 0]
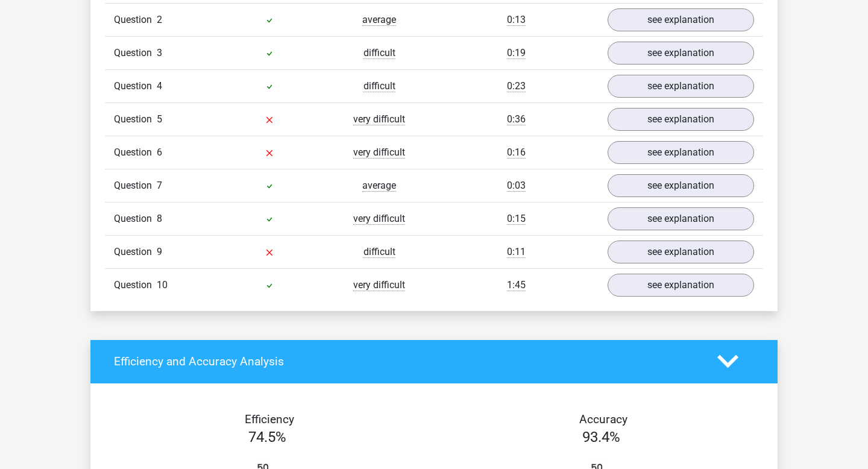
scroll to position [1044, 0]
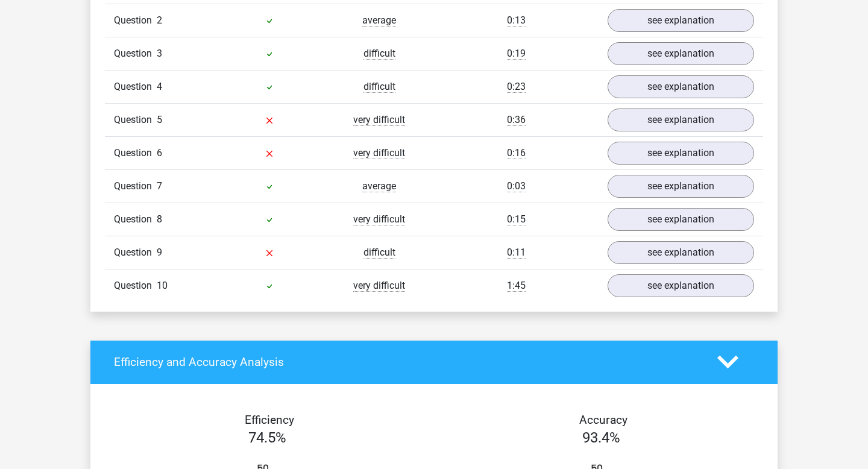
click at [371, 251] on span "difficult" at bounding box center [380, 253] width 32 height 12
click at [633, 254] on link "see explanation" at bounding box center [681, 252] width 168 height 27
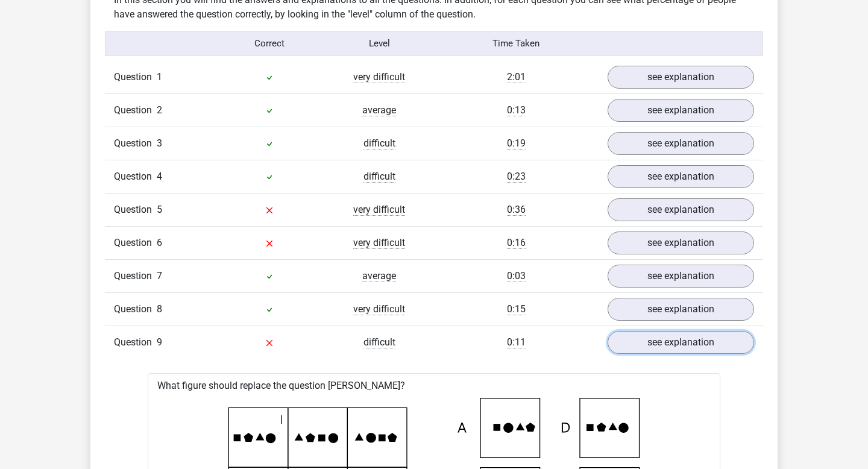
scroll to position [928, 0]
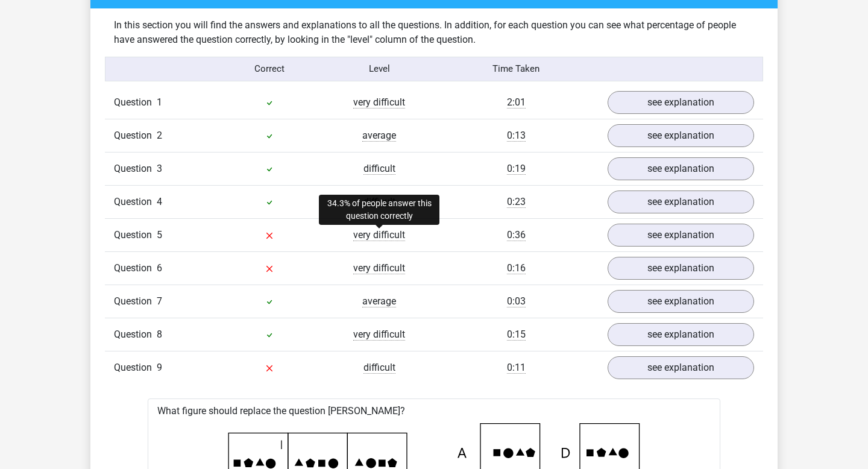
click at [379, 237] on span "very difficult" at bounding box center [379, 235] width 52 height 12
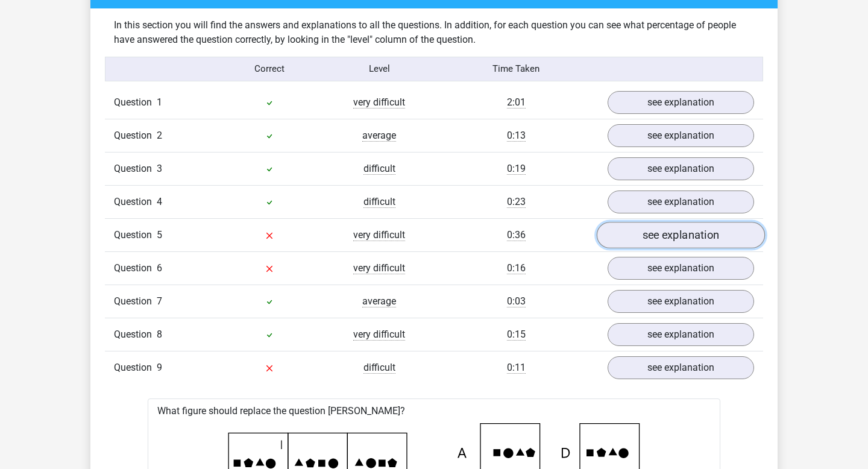
click at [711, 247] on link "see explanation" at bounding box center [681, 235] width 168 height 27
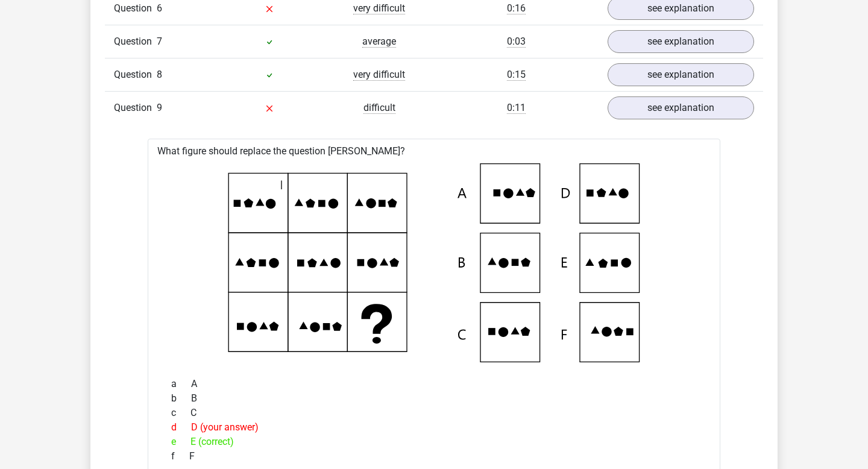
scroll to position [1840, 0]
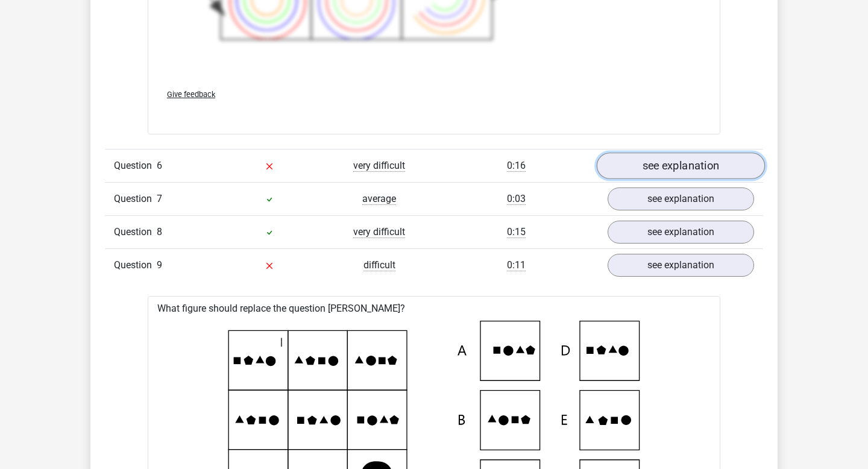
click at [650, 157] on link "see explanation" at bounding box center [681, 166] width 168 height 27
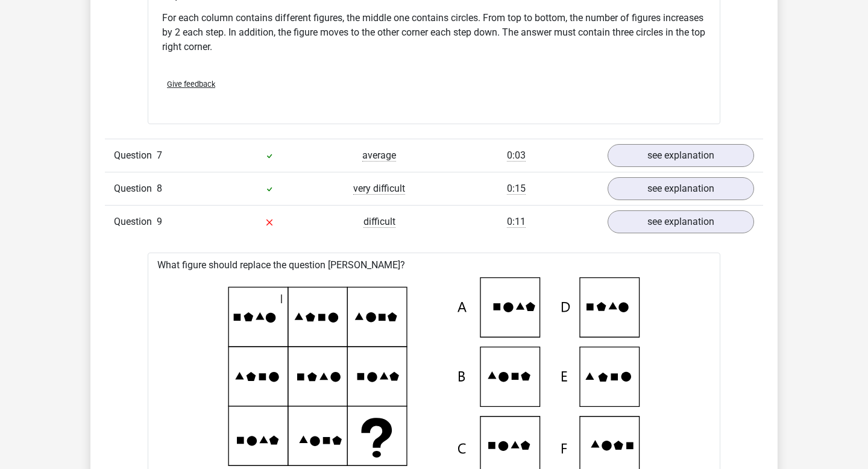
scroll to position [2334, 0]
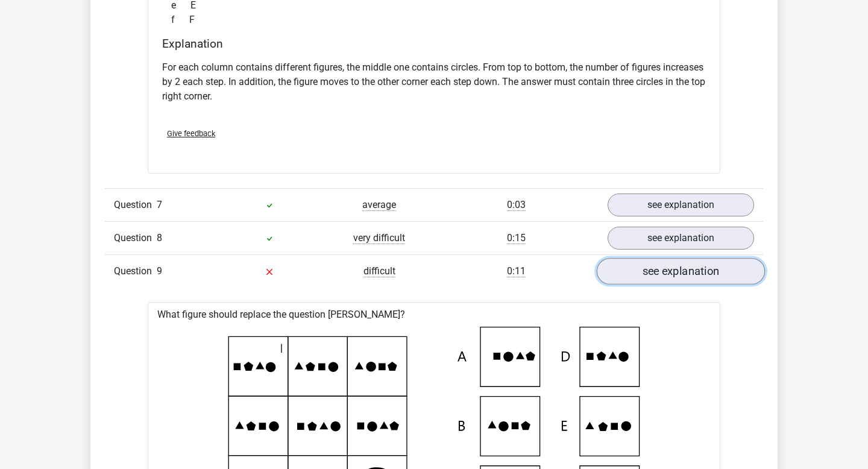
click at [675, 269] on link "see explanation" at bounding box center [681, 271] width 168 height 27
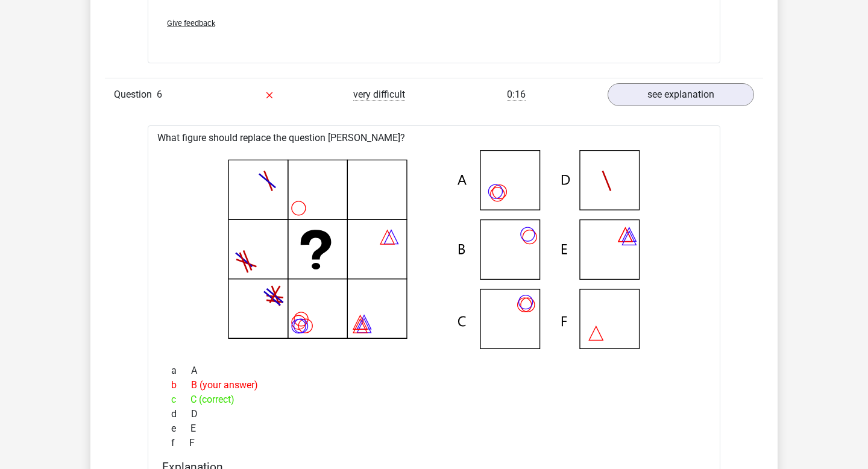
scroll to position [1811, 0]
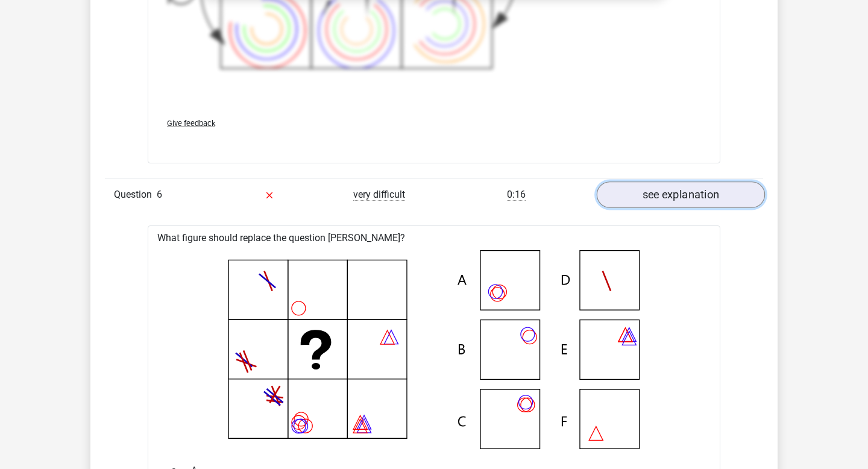
click at [666, 201] on link "see explanation" at bounding box center [681, 194] width 168 height 27
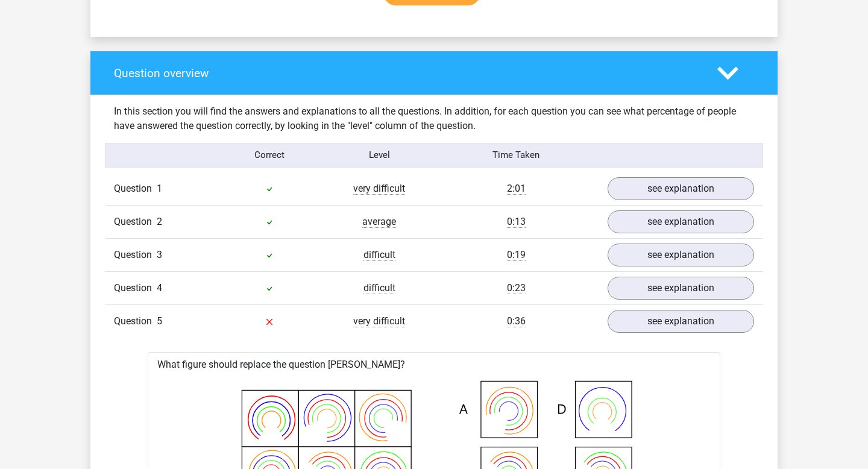
scroll to position [841, 0]
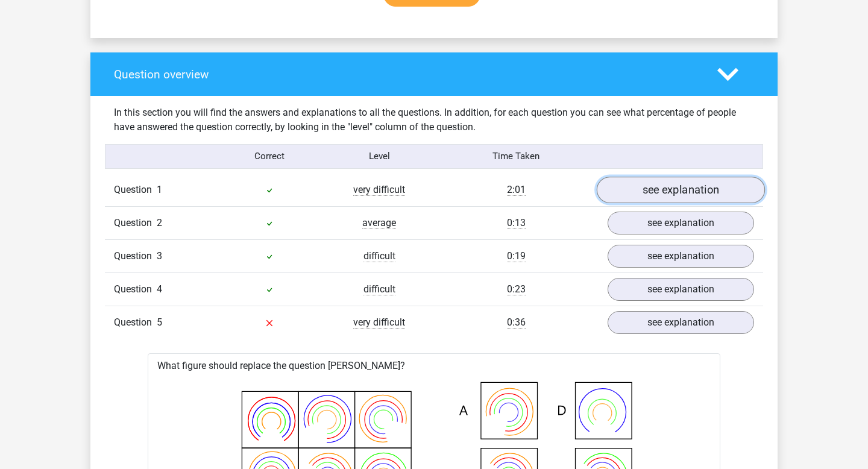
click at [658, 191] on link "see explanation" at bounding box center [681, 190] width 168 height 27
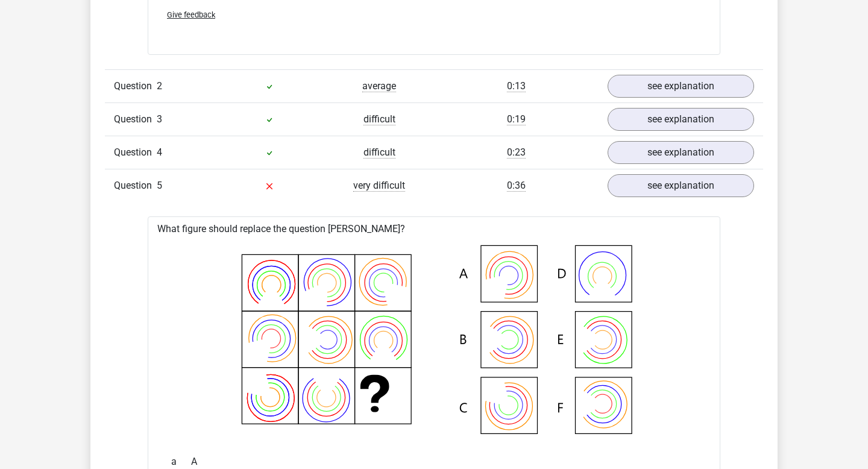
scroll to position [1646, 0]
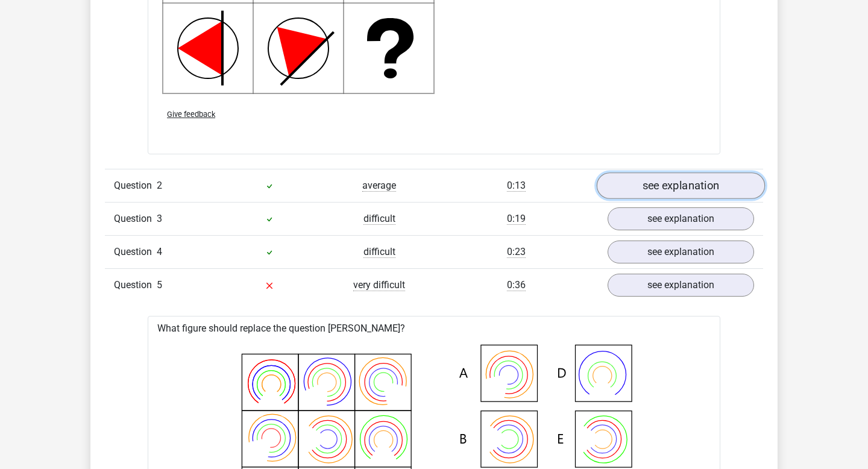
click at [690, 181] on link "see explanation" at bounding box center [681, 185] width 168 height 27
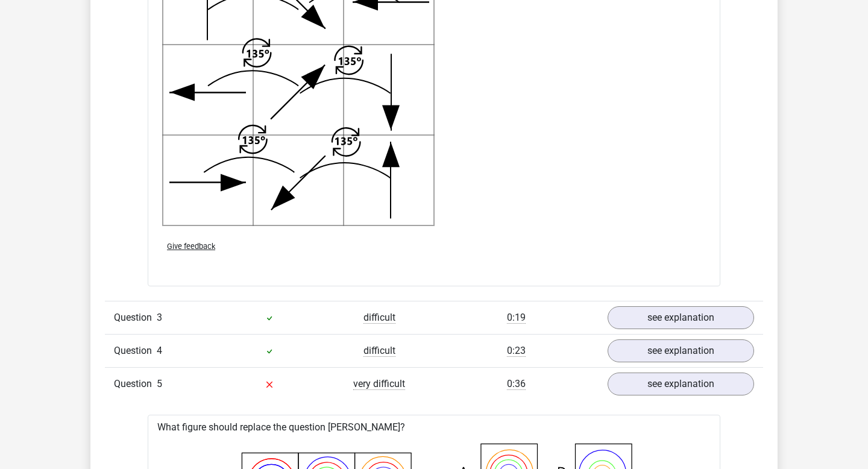
scroll to position [2358, 0]
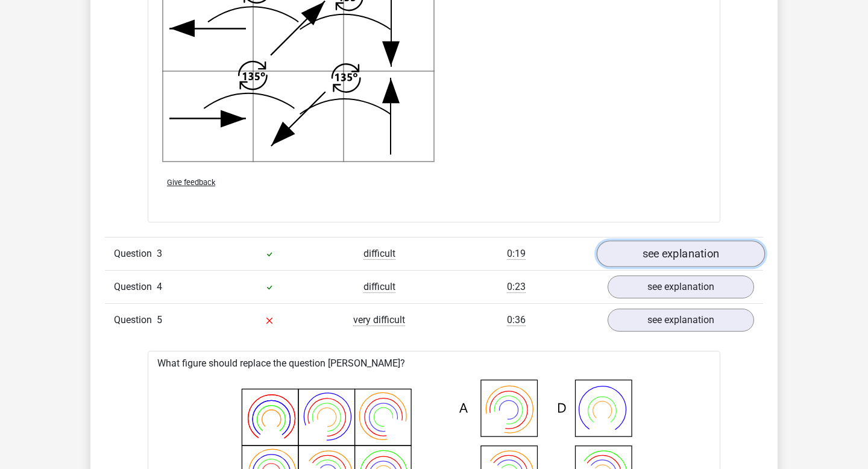
click at [669, 253] on link "see explanation" at bounding box center [681, 254] width 168 height 27
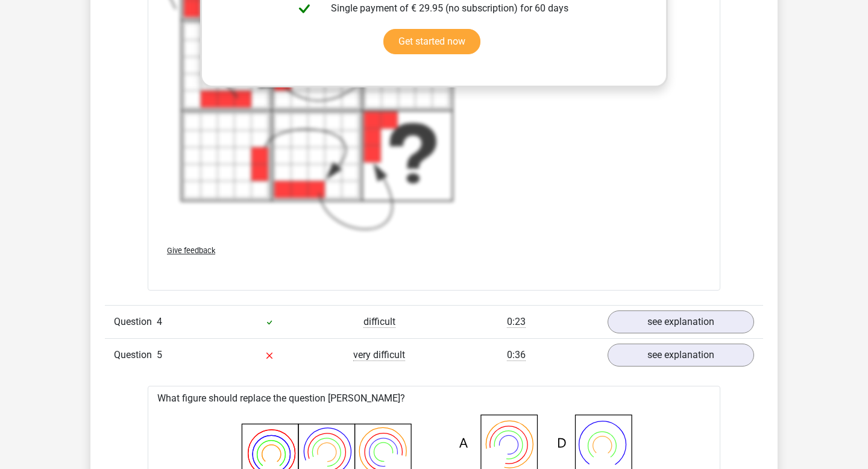
scroll to position [3371, 0]
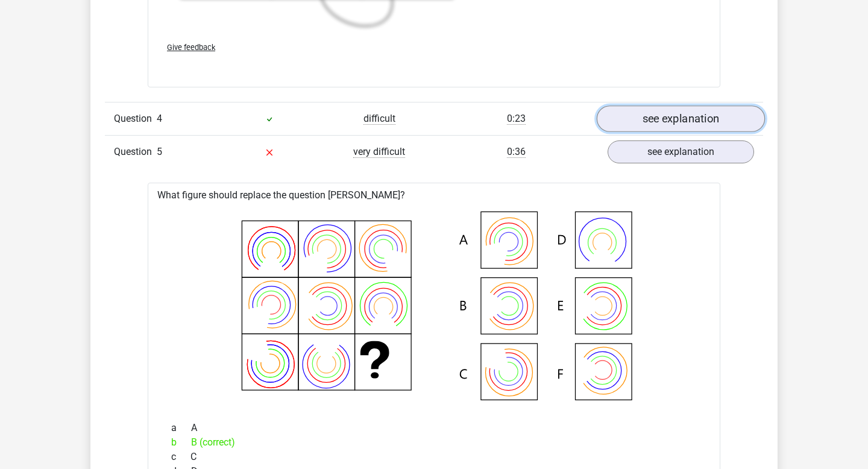
click at [699, 112] on link "see explanation" at bounding box center [681, 119] width 168 height 27
